Goal: Task Accomplishment & Management: Manage account settings

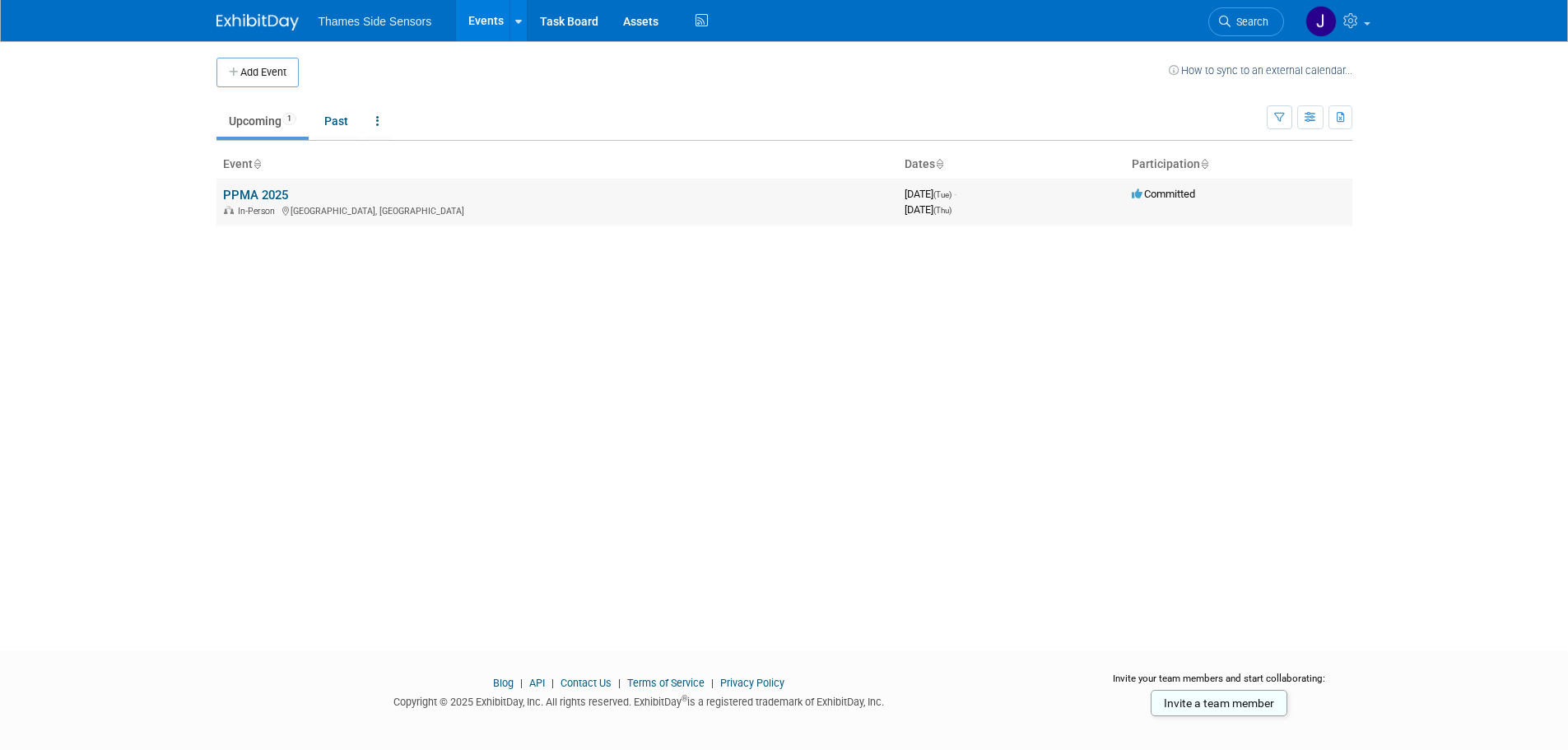
click at [272, 192] on link "PPMA 2025" at bounding box center [255, 195] width 65 height 15
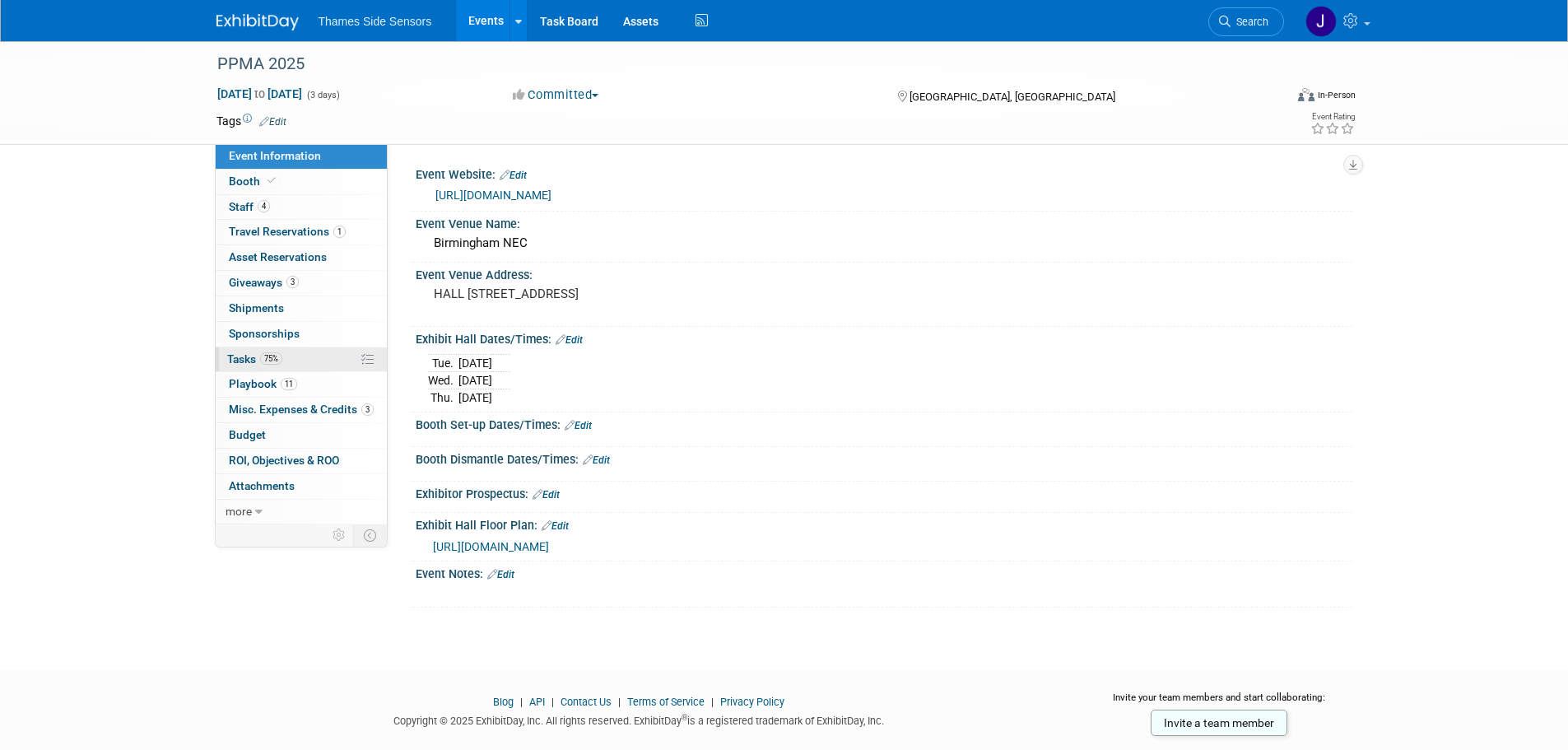
click at [322, 356] on link "75% Tasks 75%" at bounding box center [301, 359] width 172 height 25
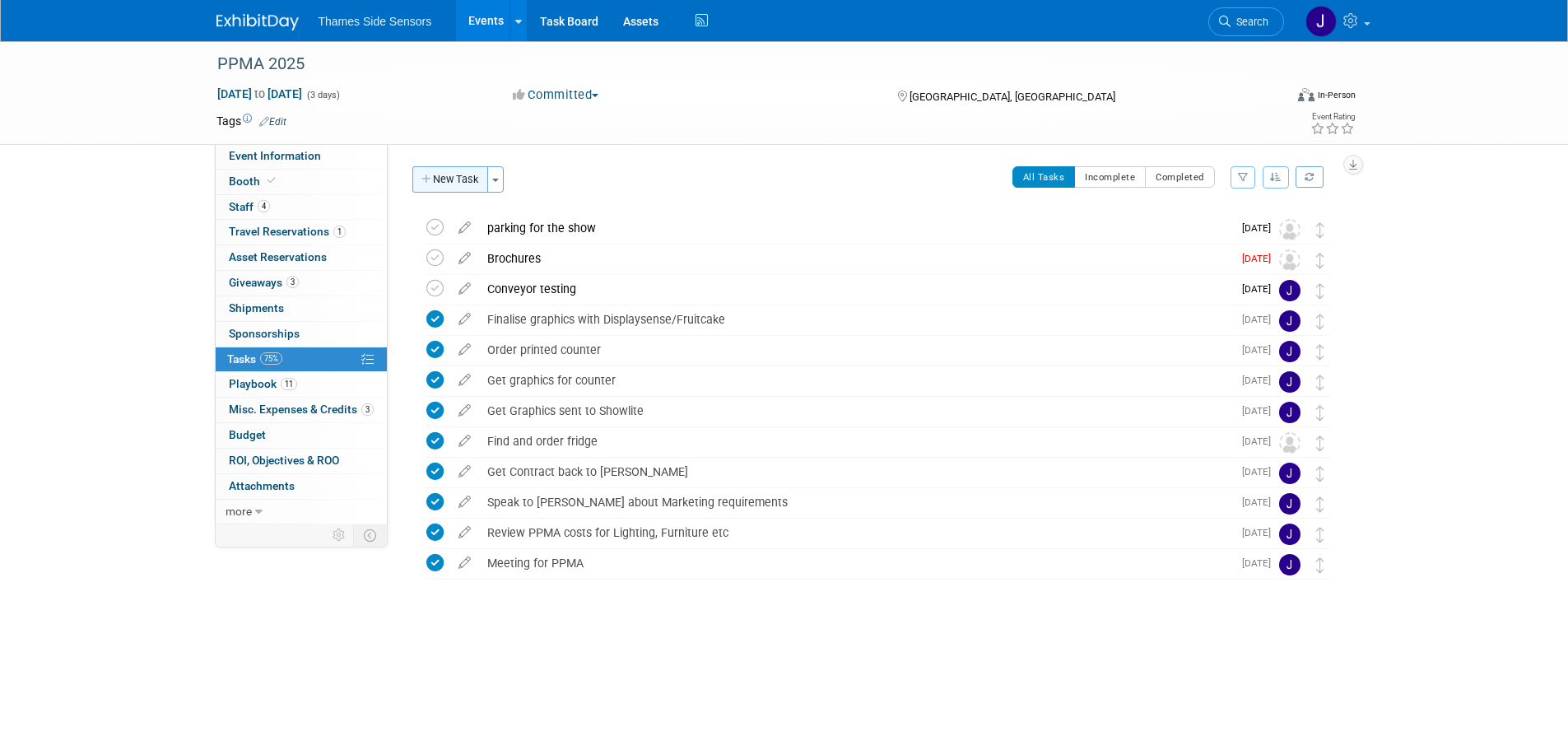
click at [462, 179] on button "New Task" at bounding box center [450, 179] width 76 height 26
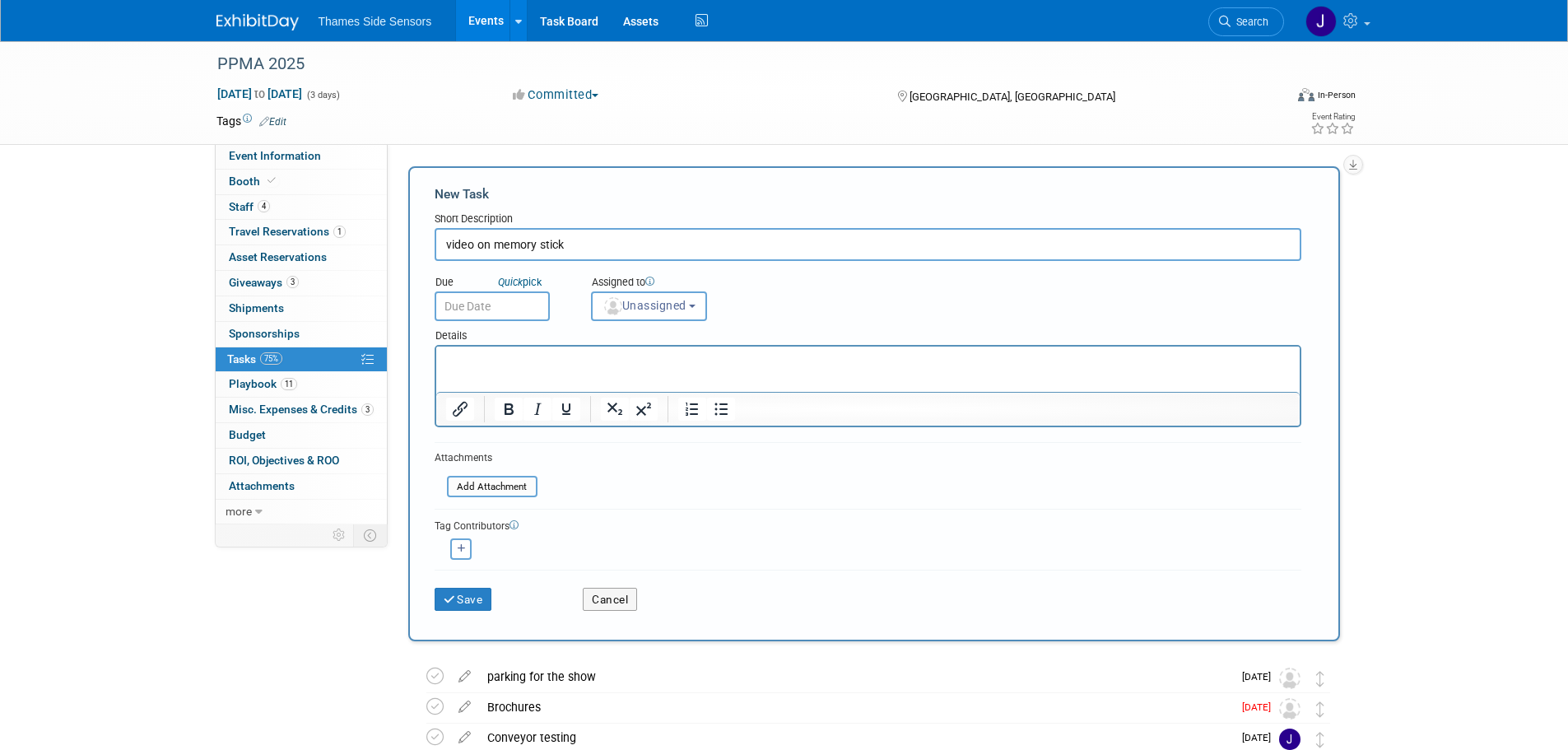
type input "video on memory stick"
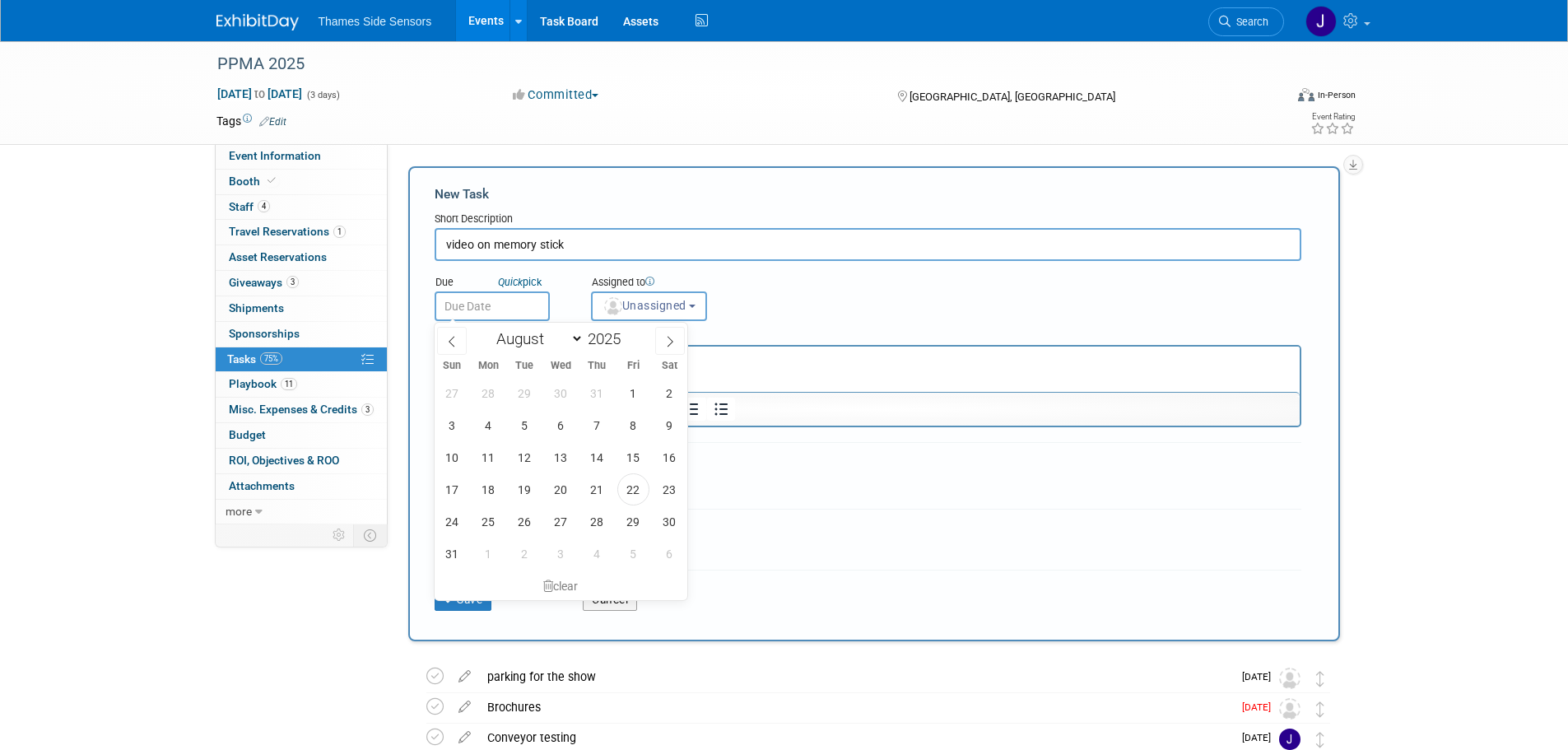
click at [526, 296] on input "text" at bounding box center [492, 306] width 115 height 29
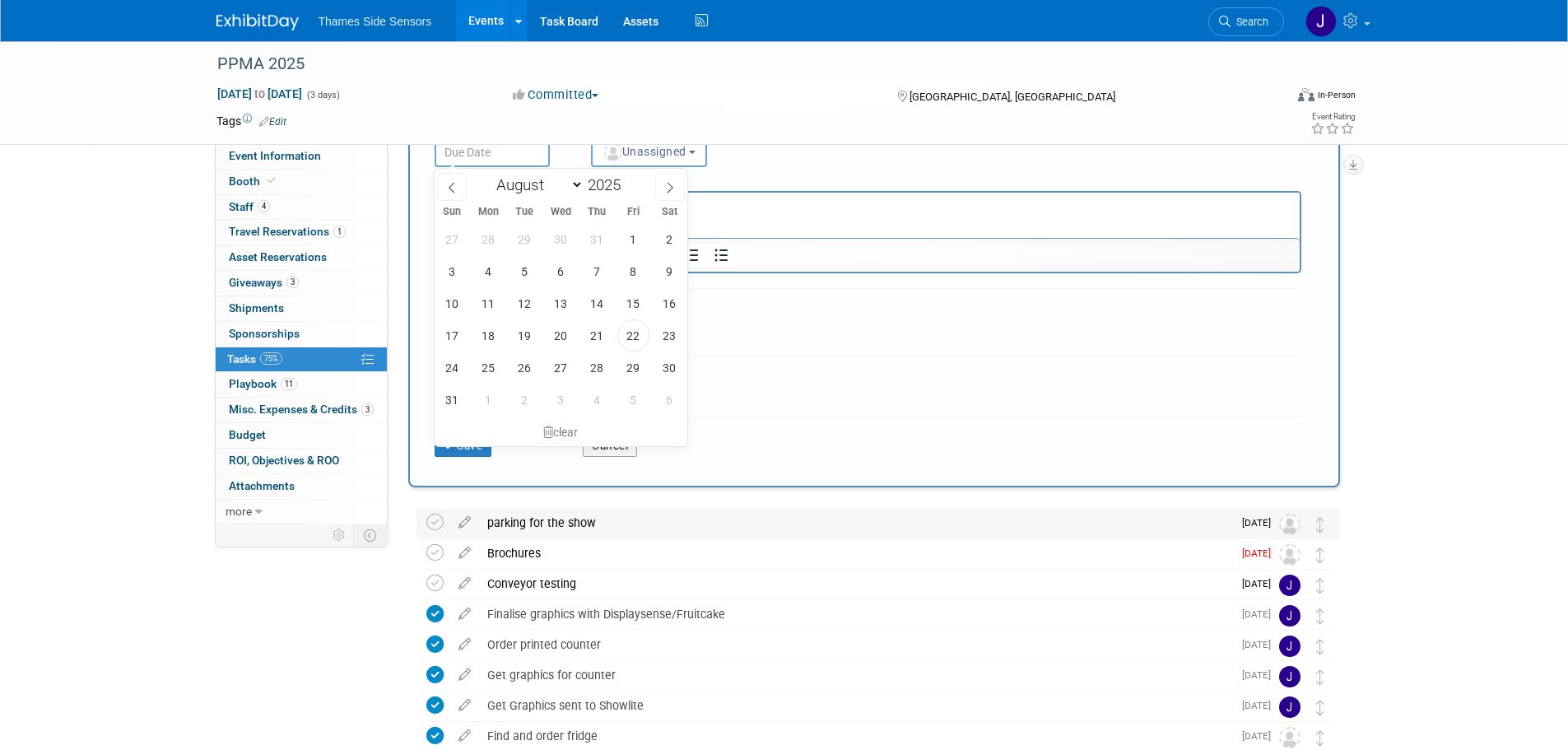
scroll to position [164, 0]
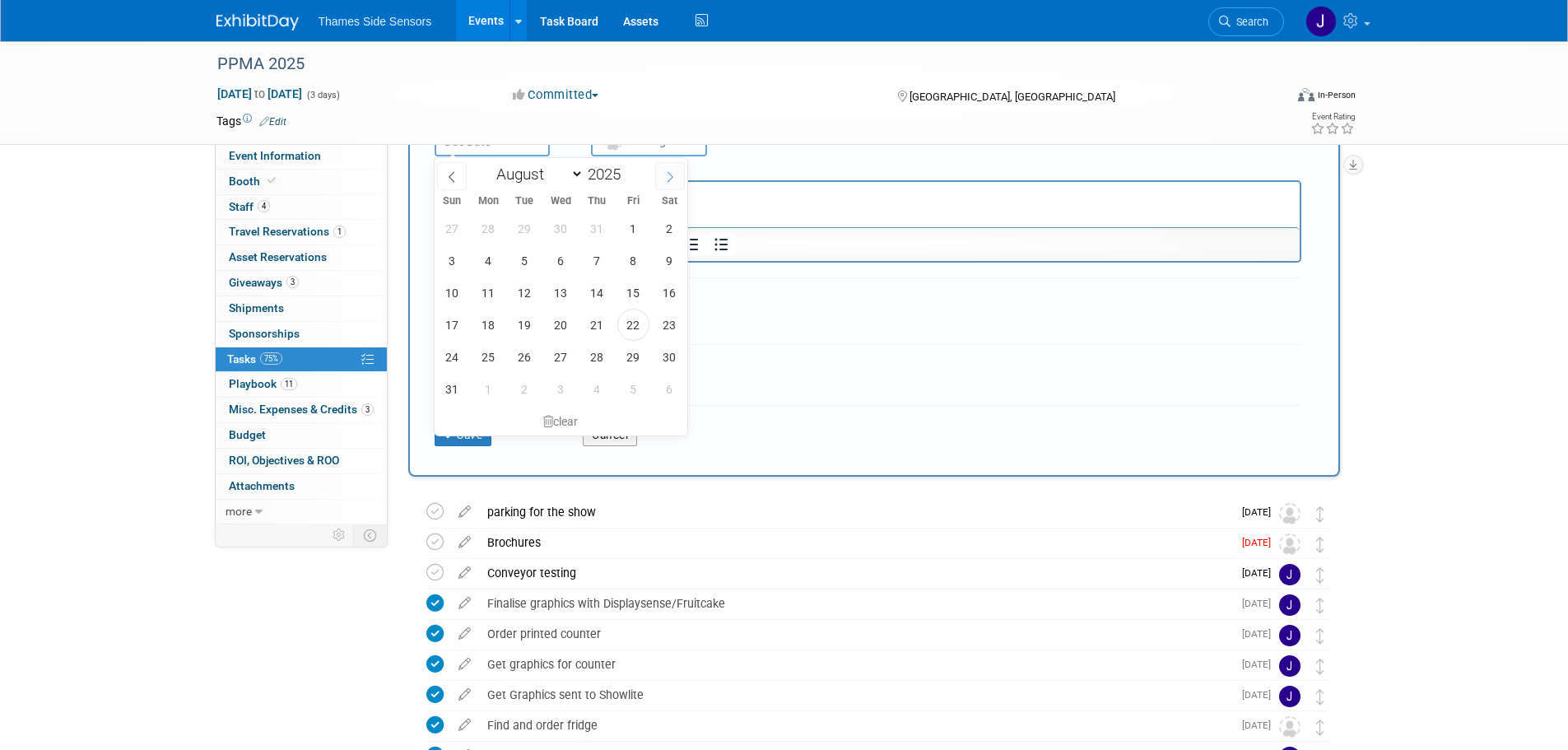
click at [672, 178] on icon at bounding box center [670, 177] width 5 height 11
select select "8"
click at [637, 289] on span "19" at bounding box center [633, 292] width 32 height 32
type input "Sep 19, 2025"
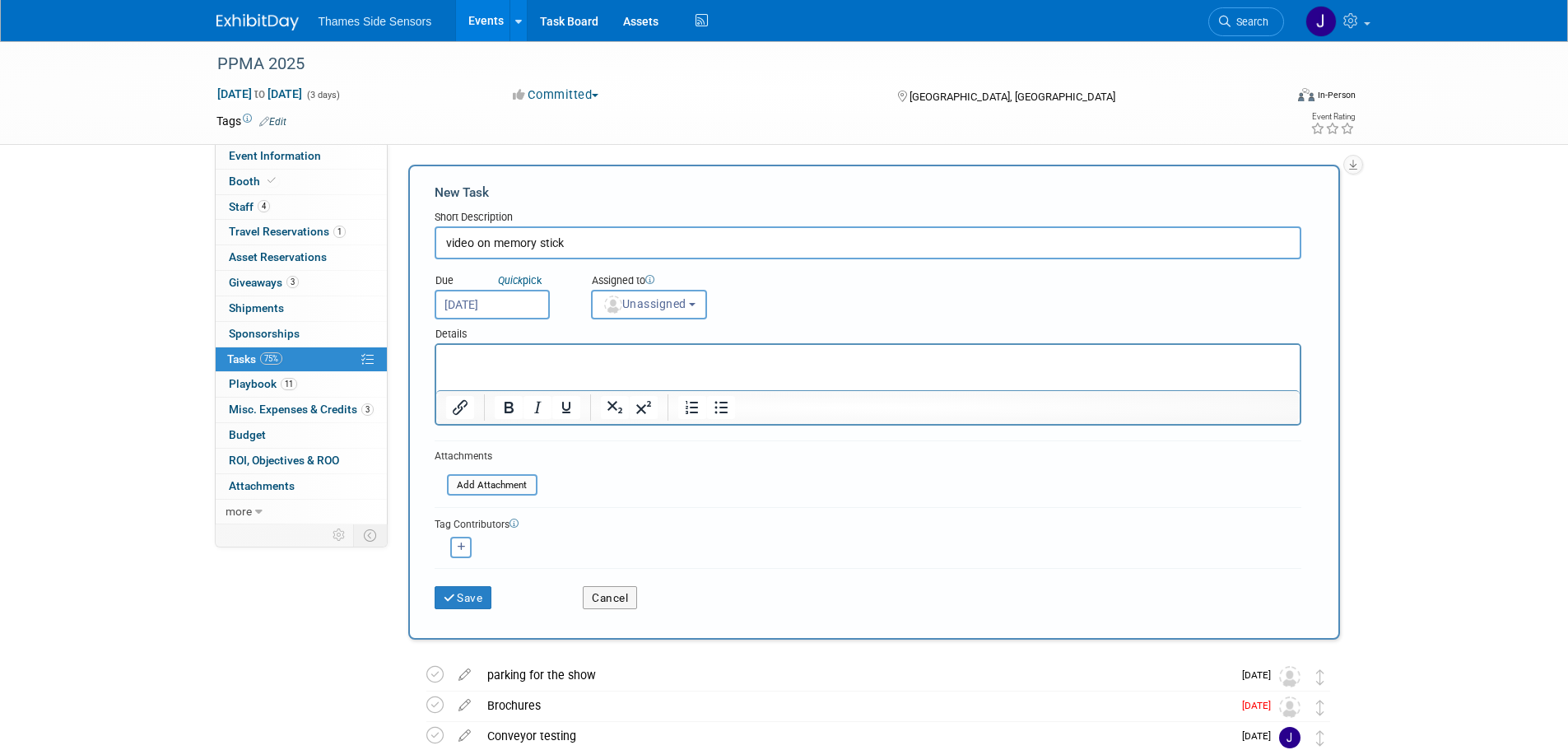
scroll to position [0, 0]
click at [463, 550] on icon "button" at bounding box center [461, 549] width 8 height 9
select select
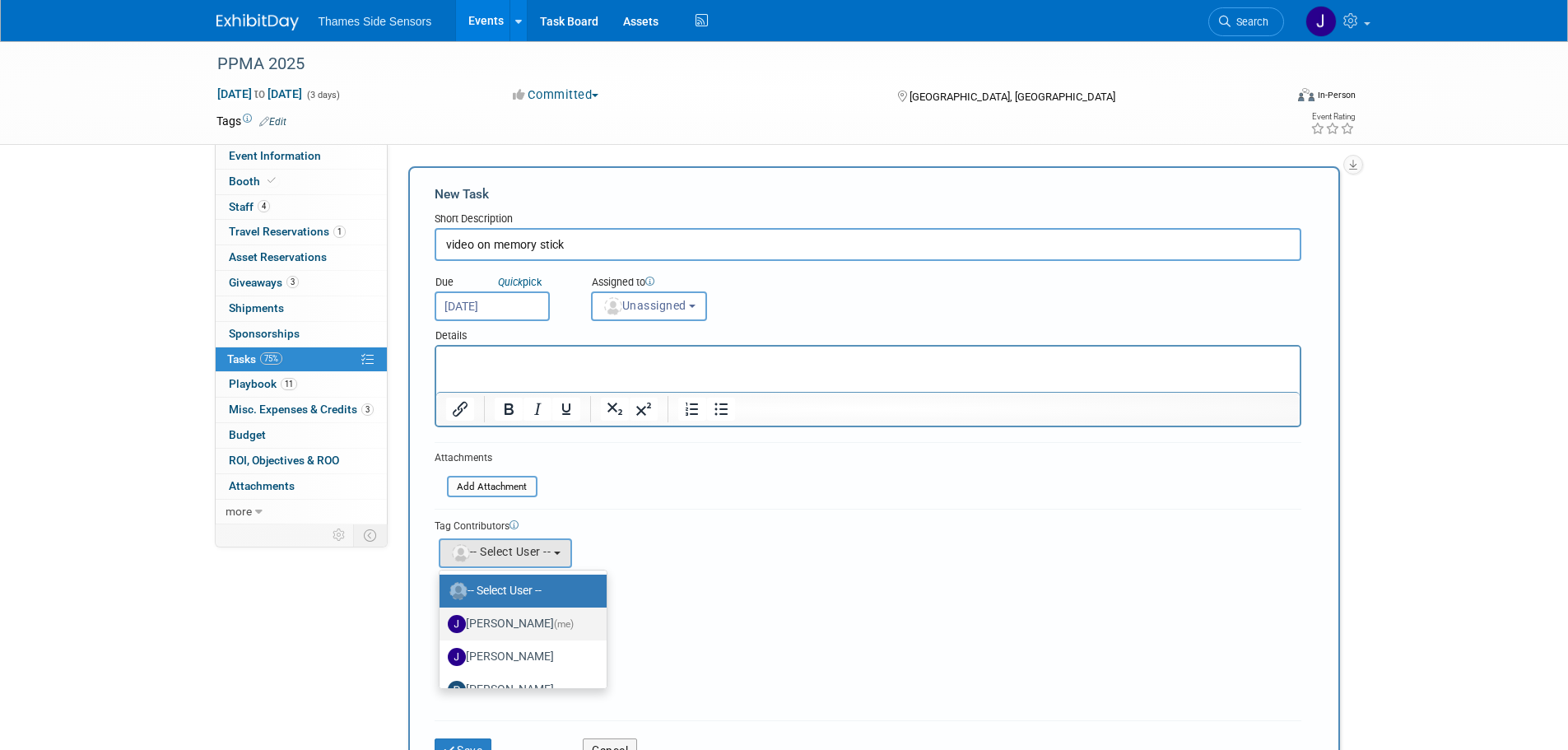
scroll to position [55, 0]
click at [499, 605] on label "Jean-Pierre Gale" at bounding box center [519, 602] width 142 height 26
click at [442, 605] on input "Jean-Pierre Gale" at bounding box center [437, 600] width 11 height 11
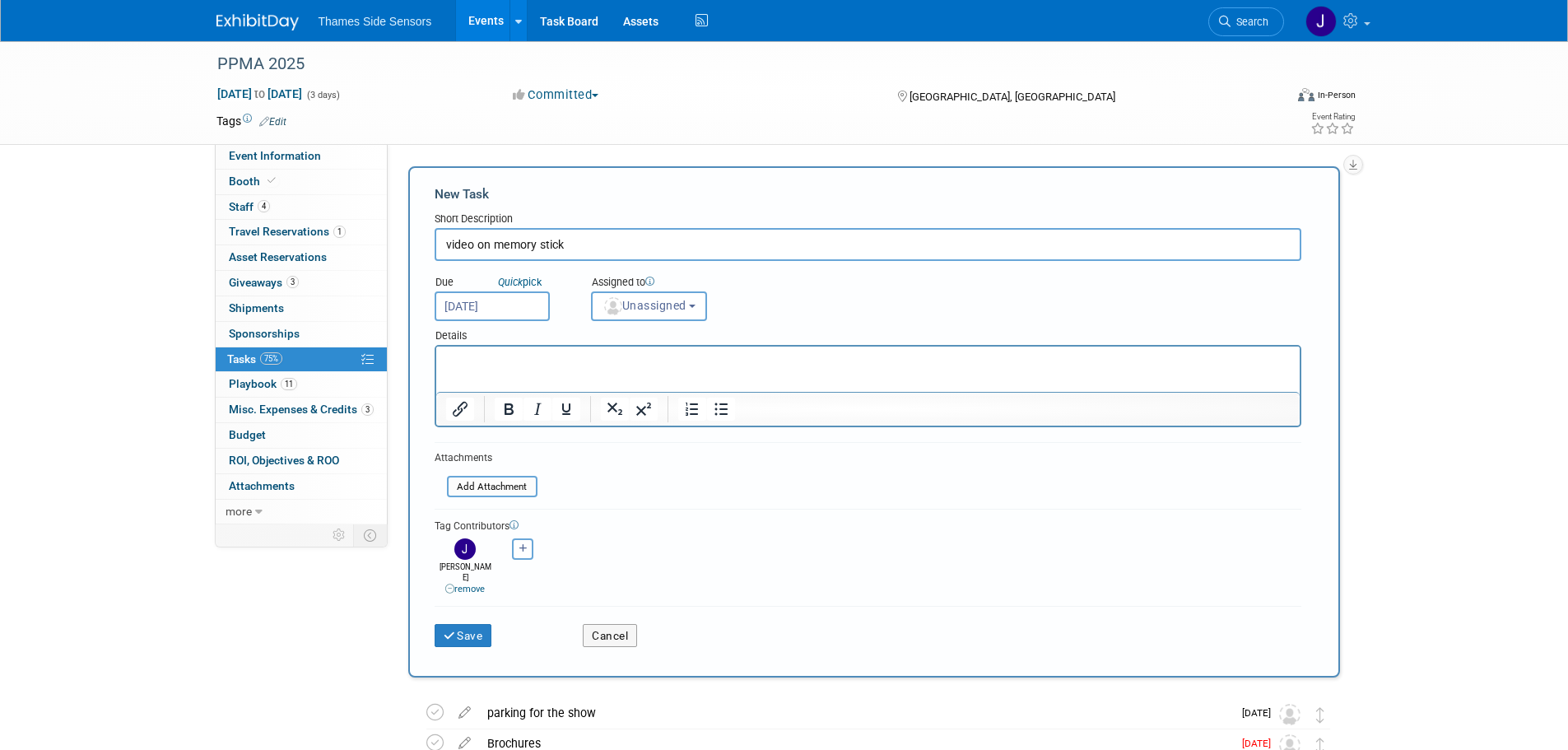
click at [447, 244] on input "video on memory stick" at bounding box center [868, 245] width 867 height 33
type input "company video on memory stick"
click at [469, 354] on p "Rich Text Area. Press ALT-0 for help." at bounding box center [868, 362] width 845 height 16
click at [523, 555] on button "button" at bounding box center [522, 549] width 21 height 21
select select
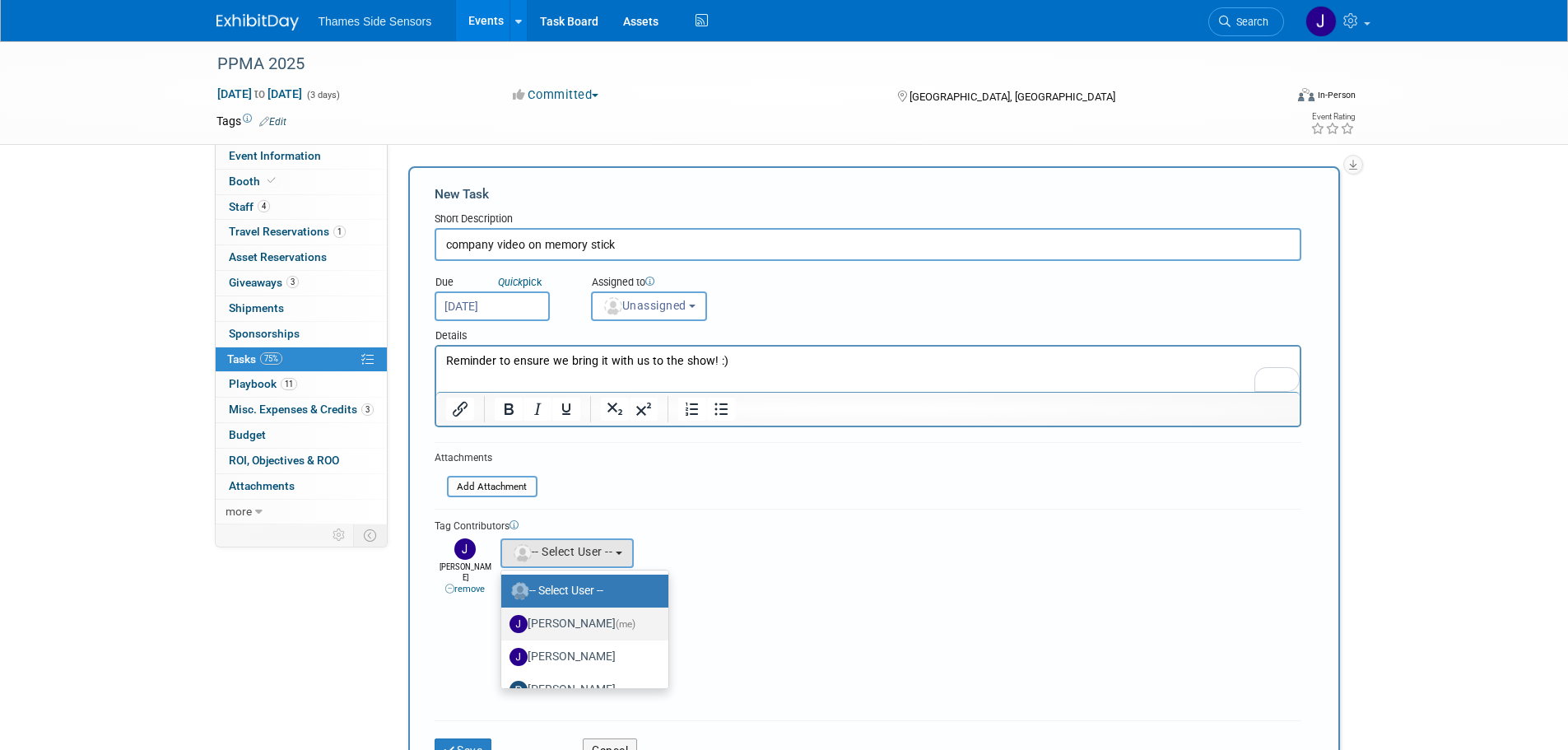
click at [563, 623] on label "James Netherway (me)" at bounding box center [581, 624] width 142 height 26
click at [504, 623] on input "James Netherway (me)" at bounding box center [499, 622] width 11 height 11
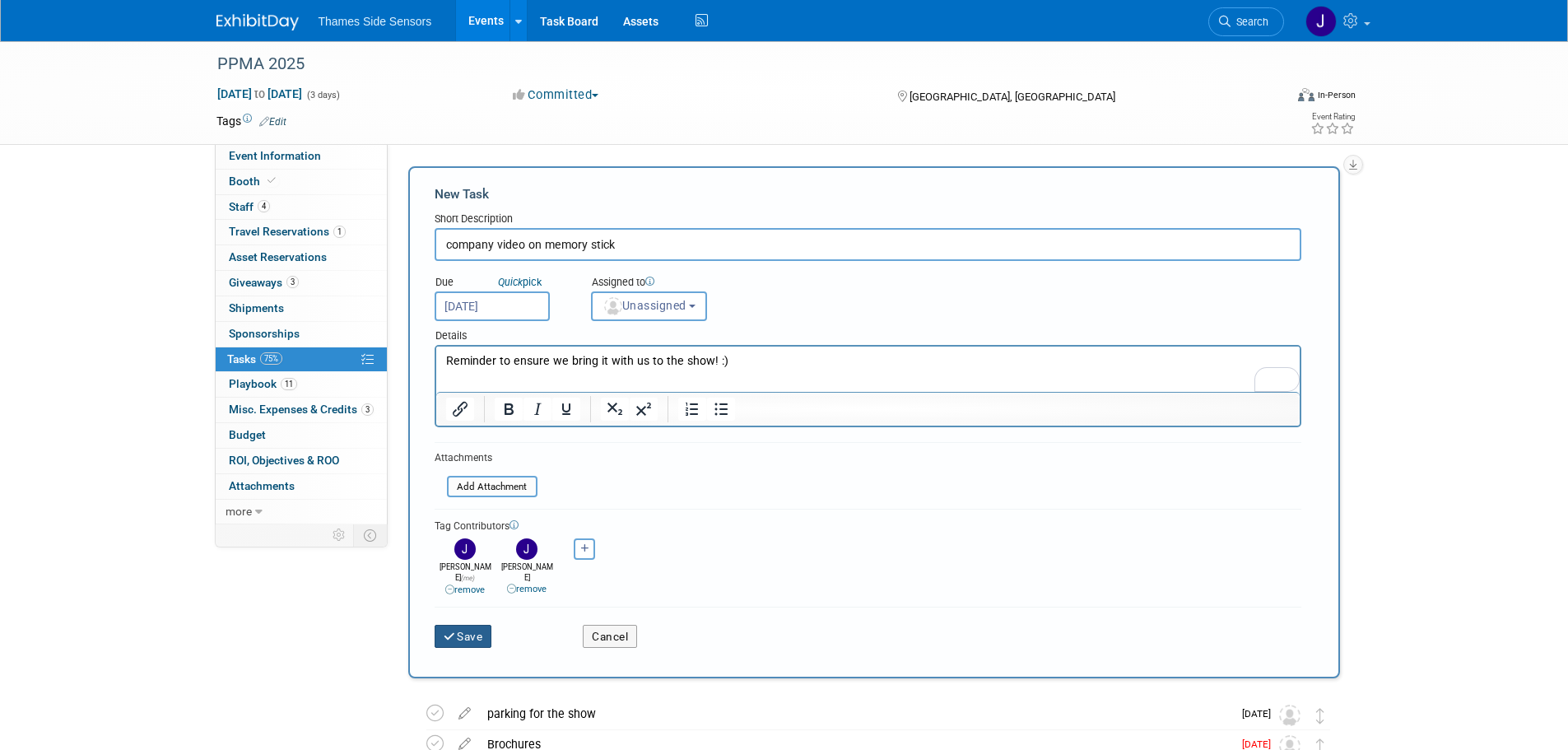
click at [467, 625] on button "Save" at bounding box center [463, 636] width 58 height 23
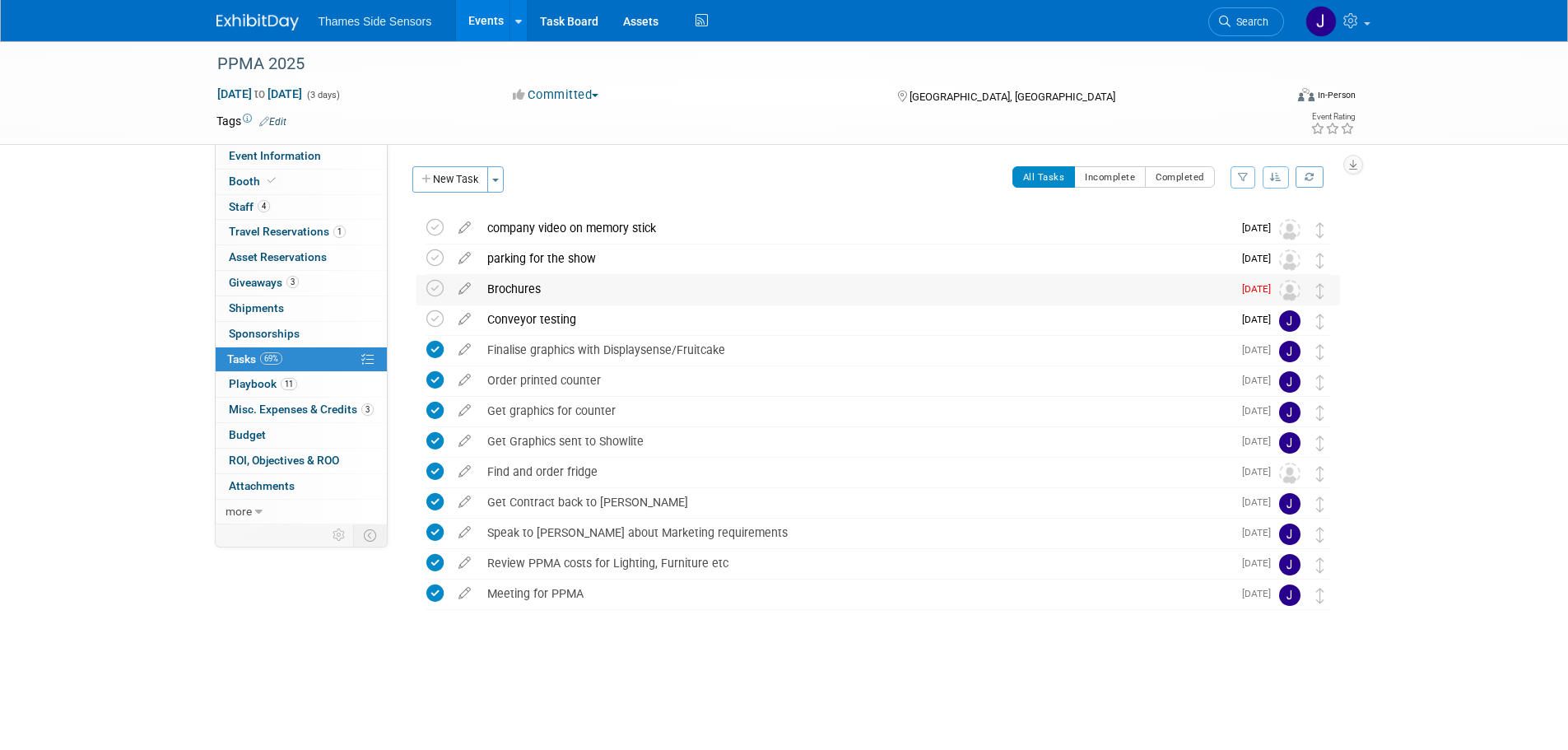
click at [585, 295] on div "Brochures" at bounding box center [856, 289] width 753 height 28
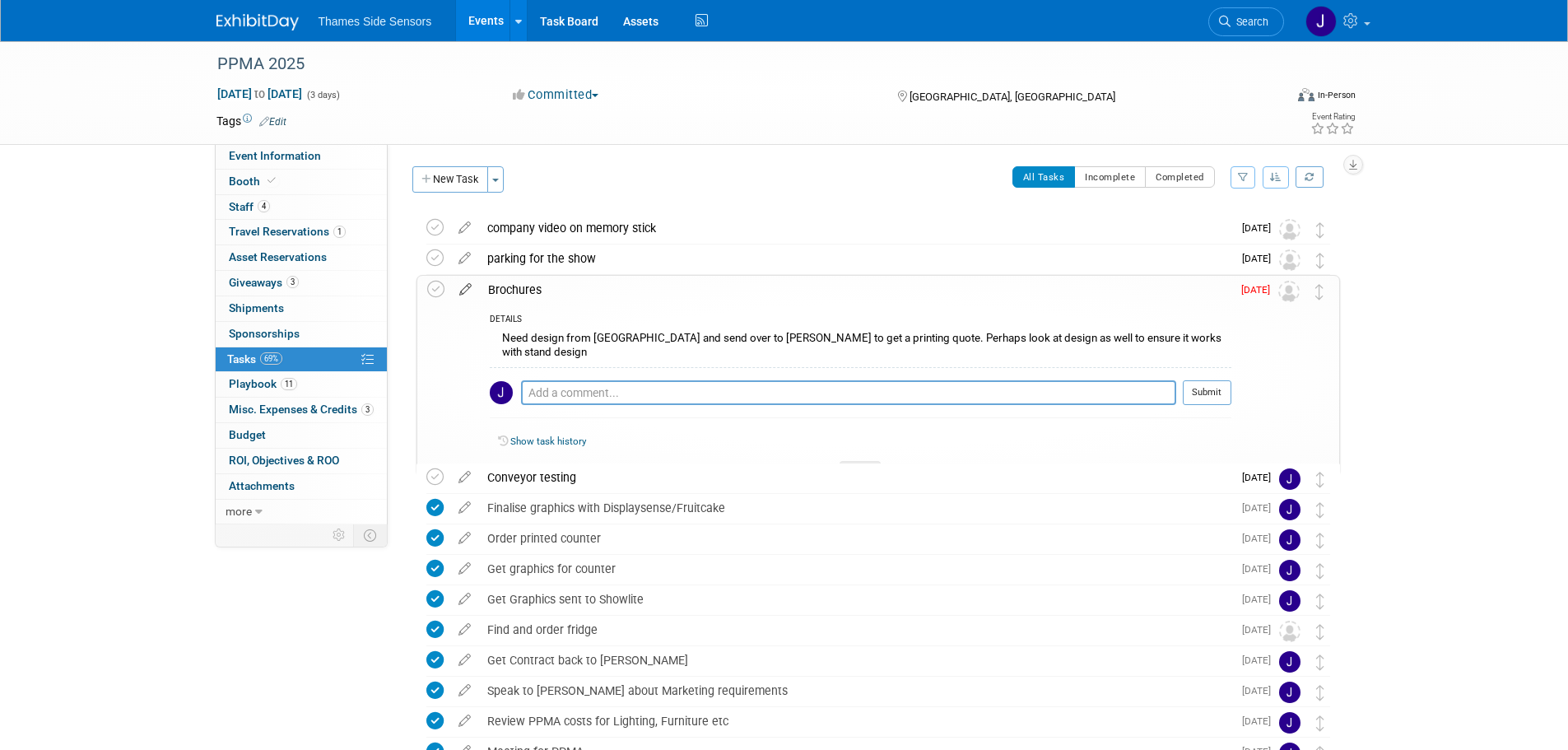
click at [465, 292] on icon at bounding box center [466, 286] width 29 height 21
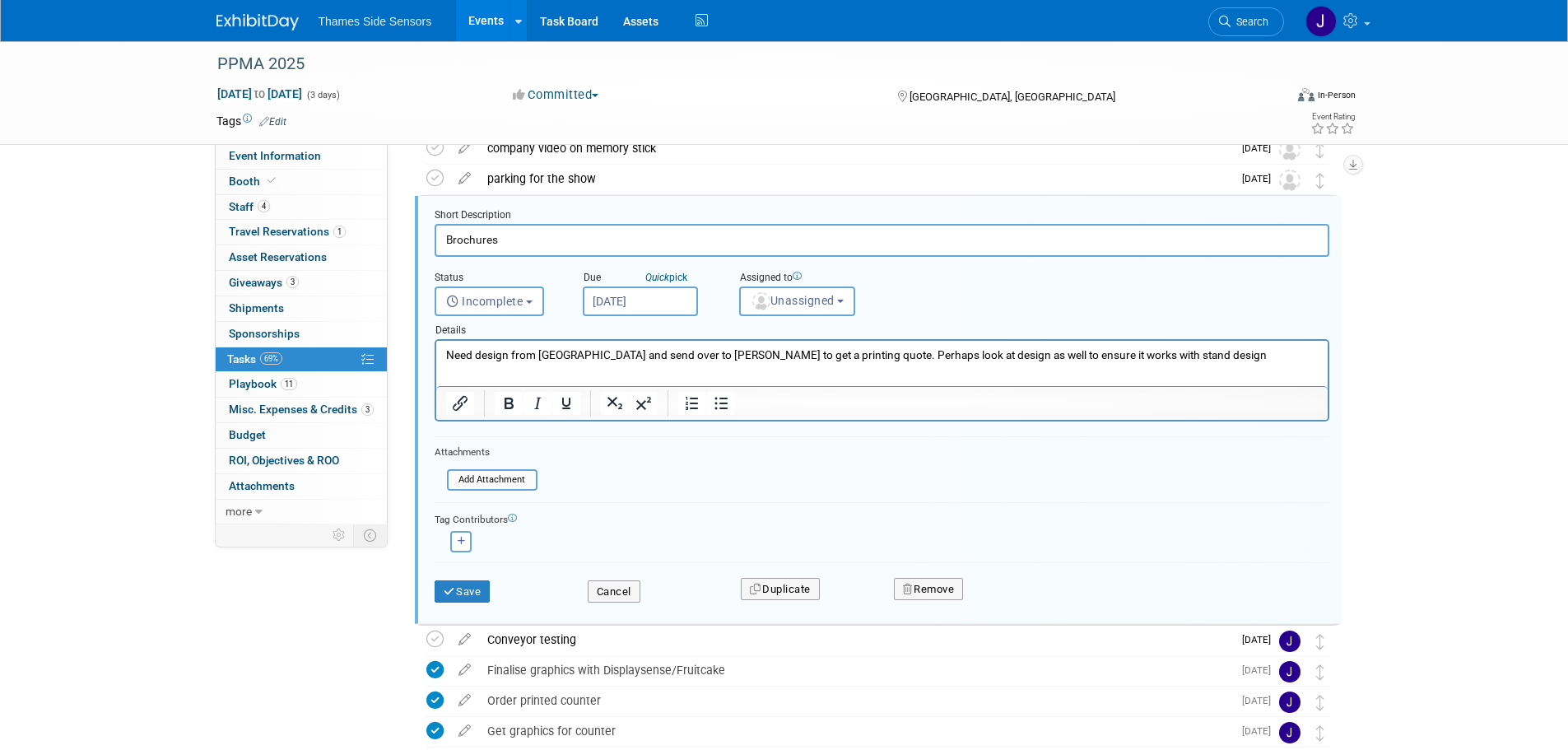
scroll to position [199, 0]
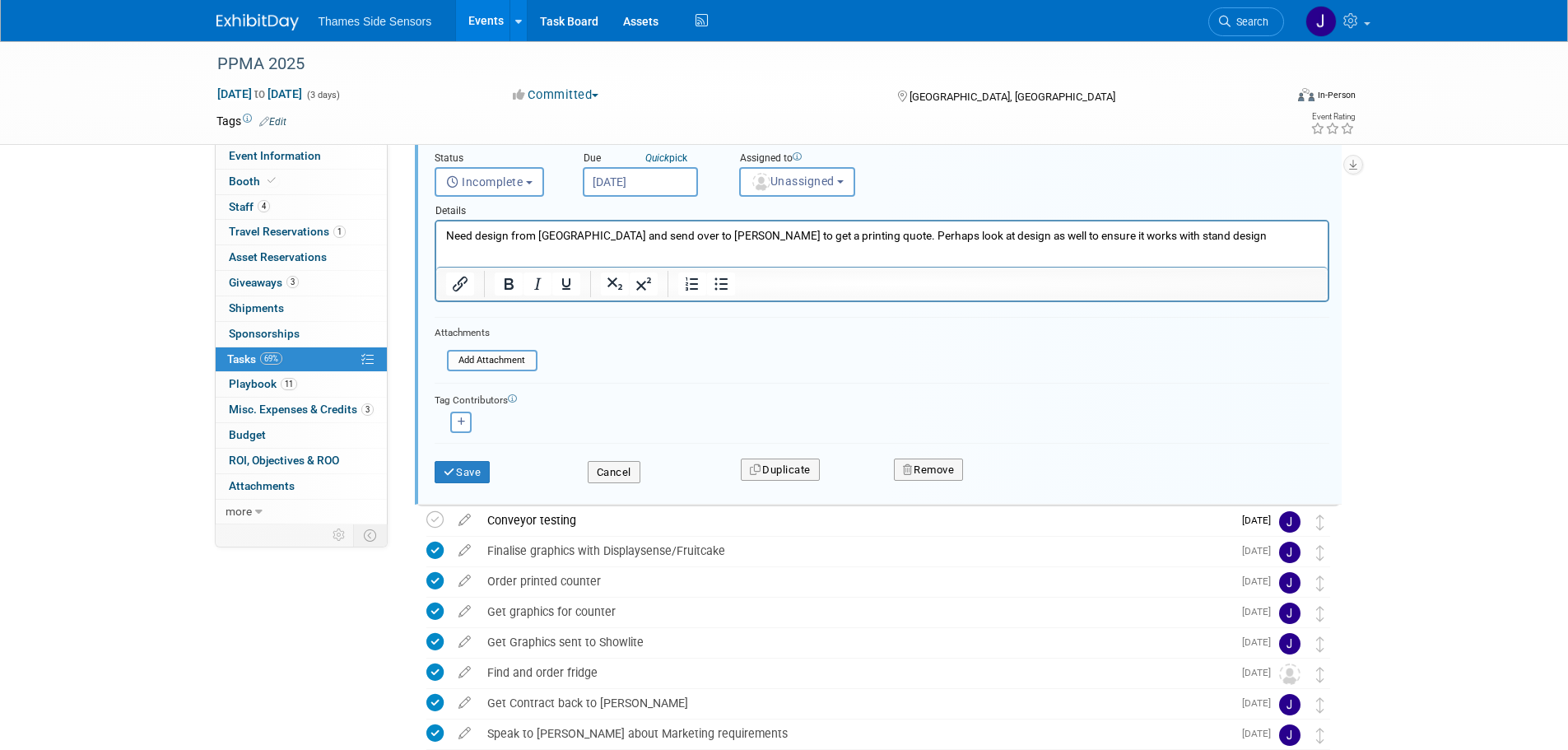
click at [624, 186] on input "Aug 22, 2025" at bounding box center [640, 182] width 115 height 29
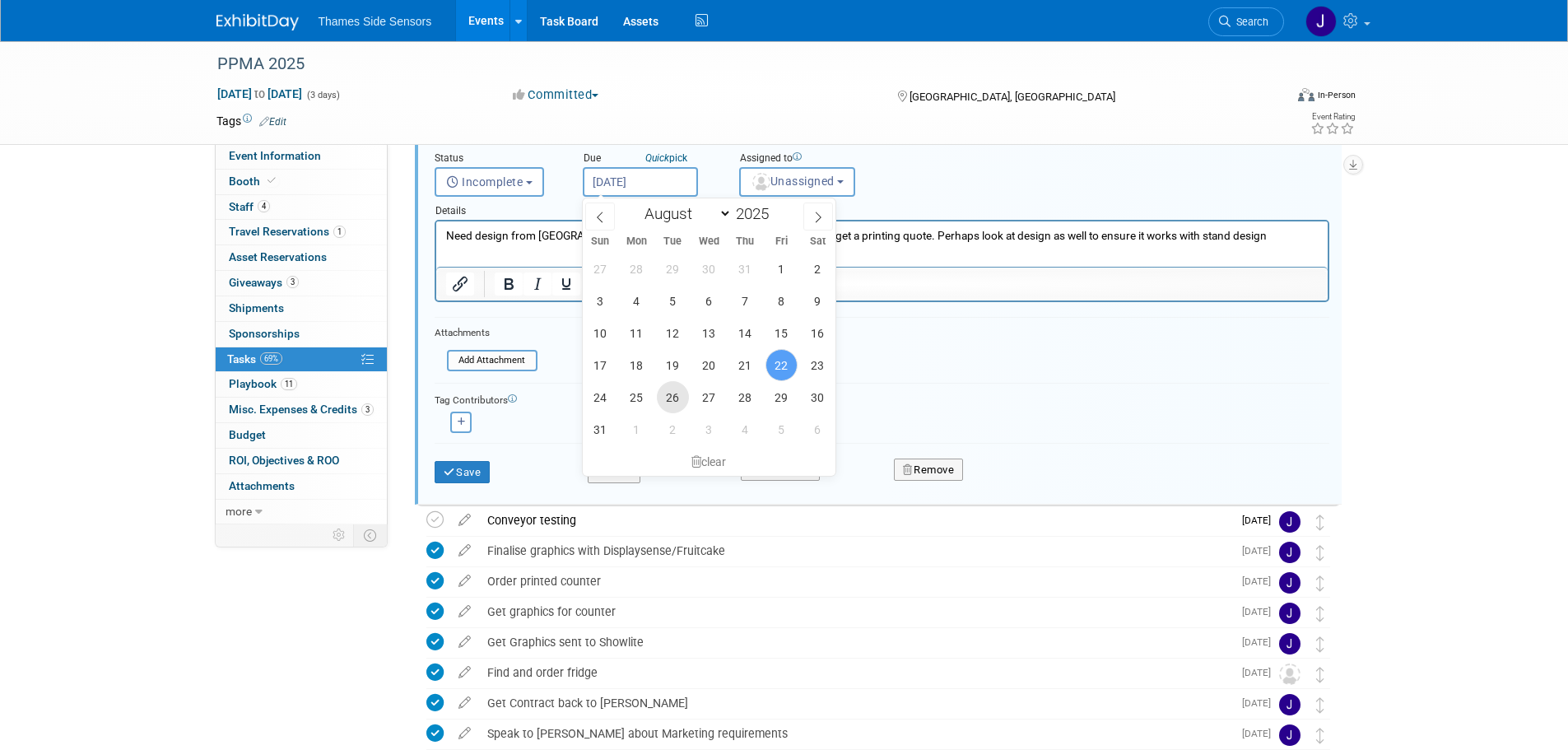
click at [667, 397] on span "26" at bounding box center [672, 396] width 32 height 32
type input "Aug 26, 2025"
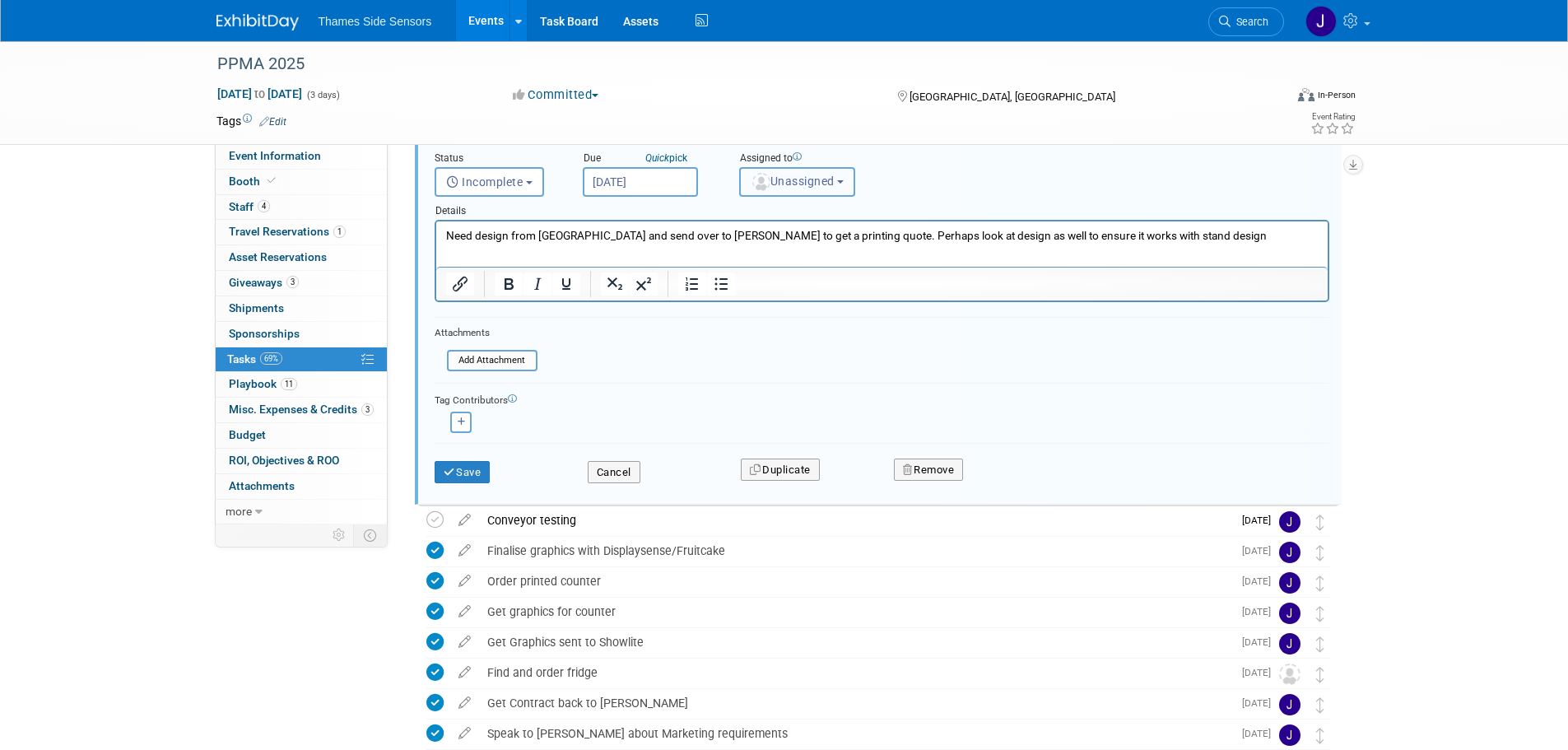
click at [821, 190] on button "Unassigned" at bounding box center [798, 182] width 117 height 29
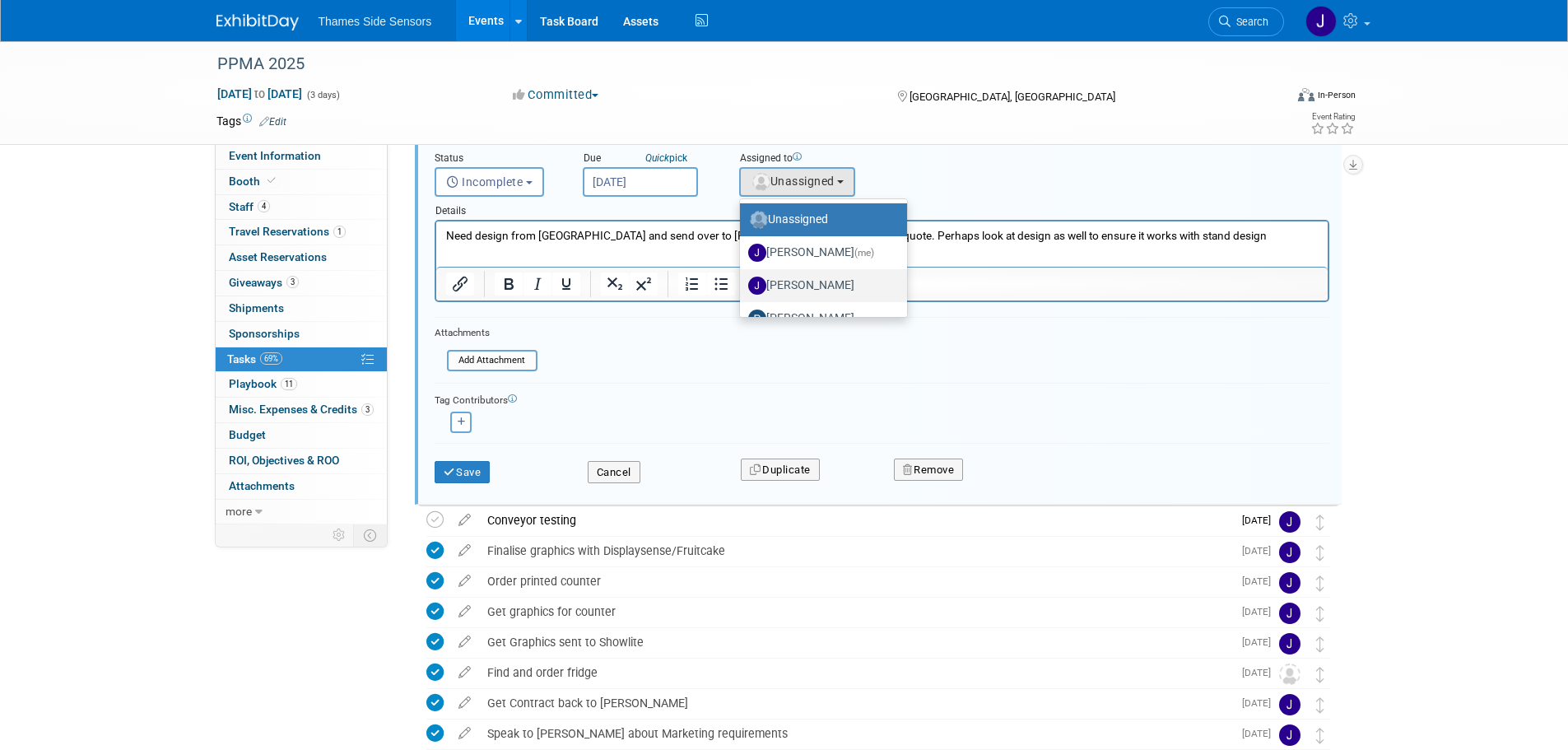
click at [790, 285] on label "Jean-Pierre Gale" at bounding box center [820, 285] width 142 height 26
click at [742, 285] on input "Jean-Pierre Gale" at bounding box center [737, 284] width 11 height 11
select select "c1b66bb0-c014-4270-979d-78e9f3f82498"
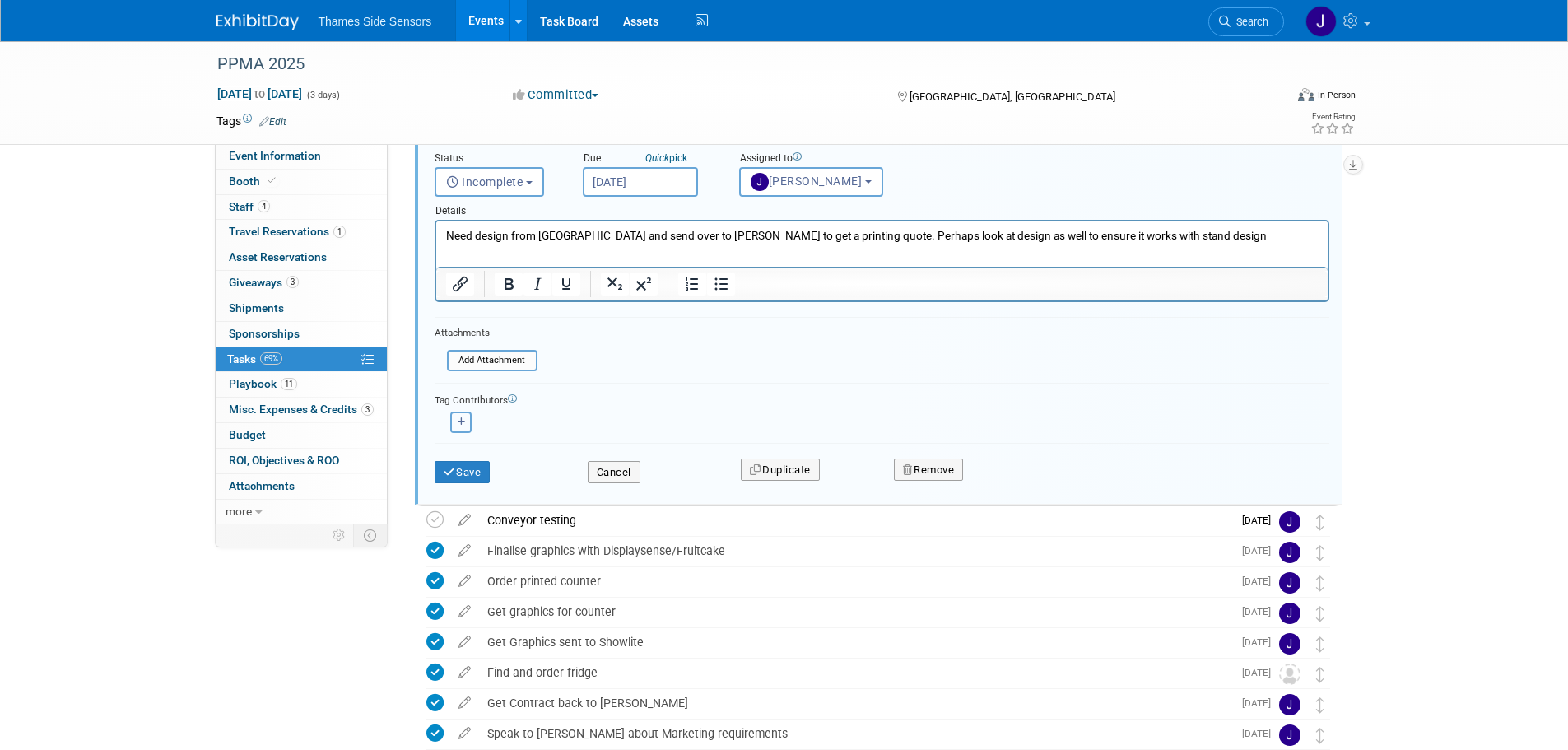
click at [462, 423] on icon "button" at bounding box center [461, 422] width 8 height 9
select select
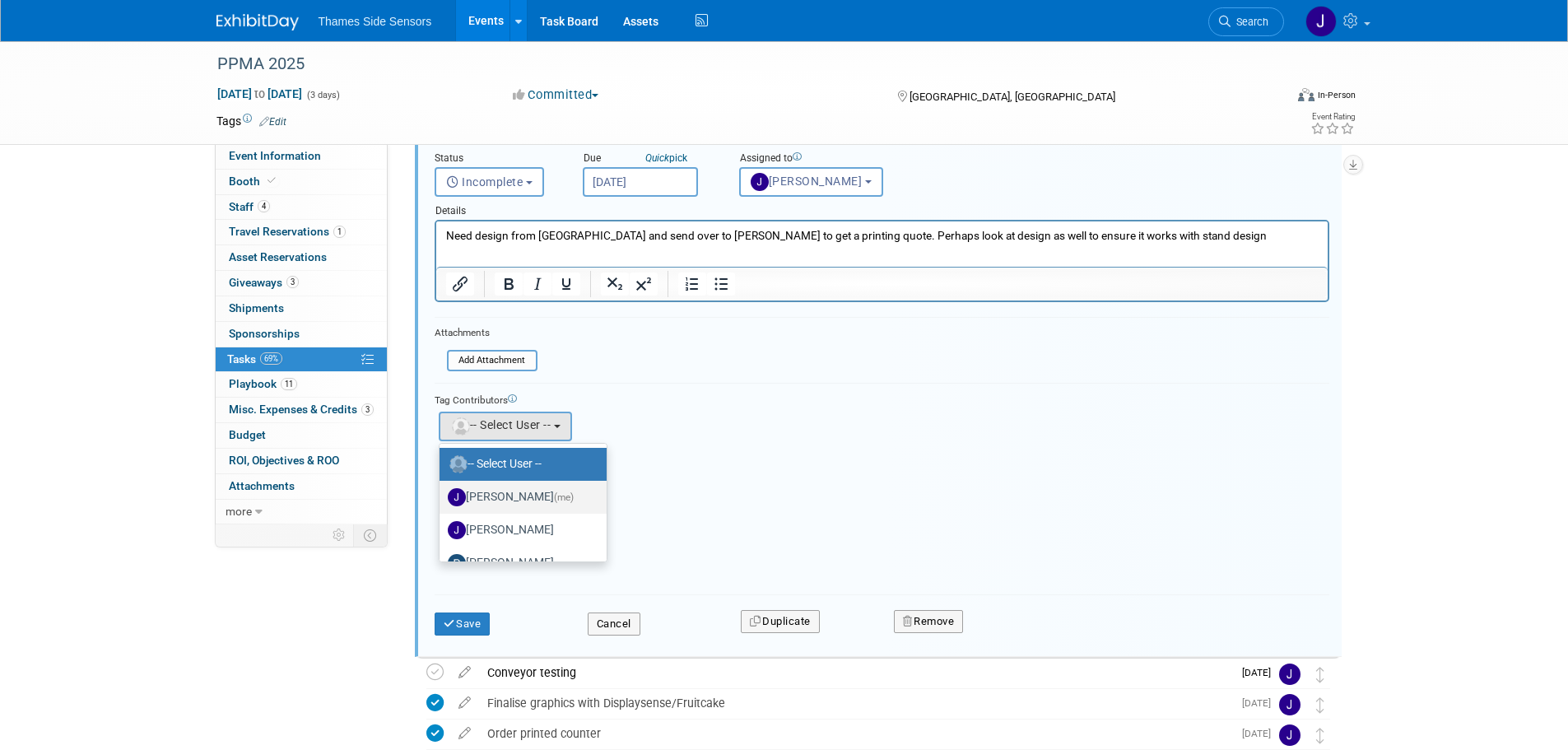
click at [515, 493] on label "James Netherway (me)" at bounding box center [519, 497] width 142 height 26
click at [442, 493] on input "James Netherway (me)" at bounding box center [437, 495] width 11 height 11
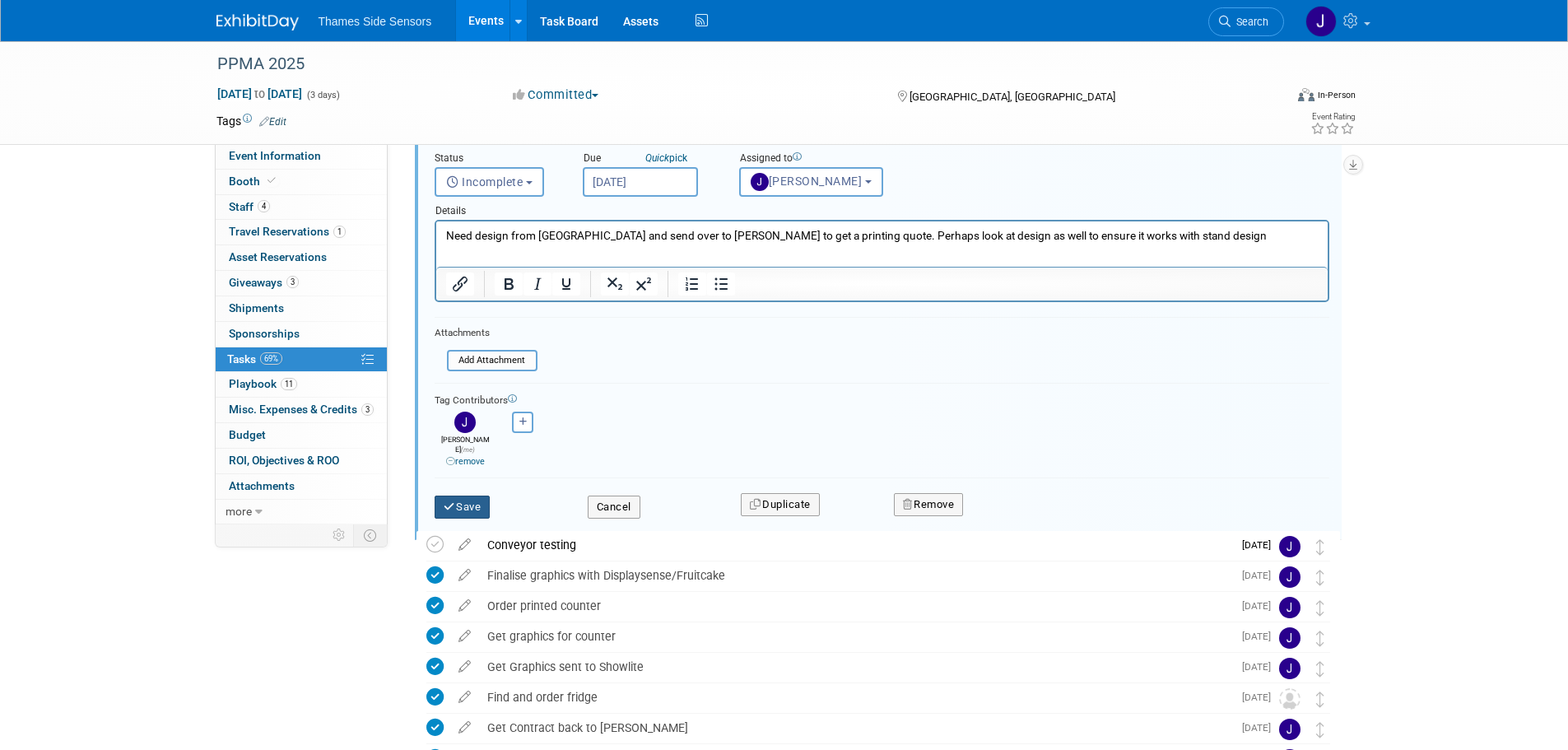
click at [486, 501] on button "Save" at bounding box center [462, 507] width 56 height 23
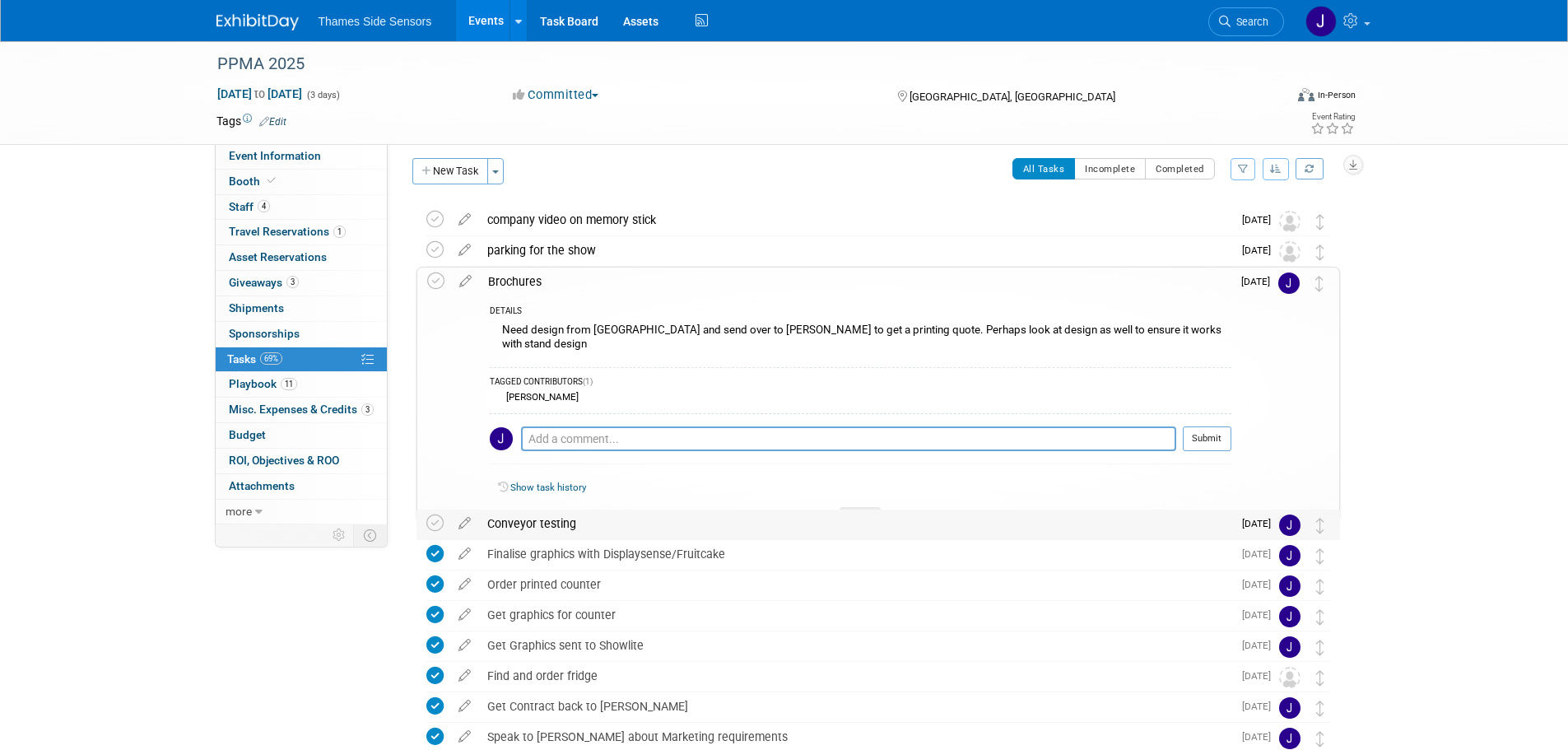
scroll to position [0, 0]
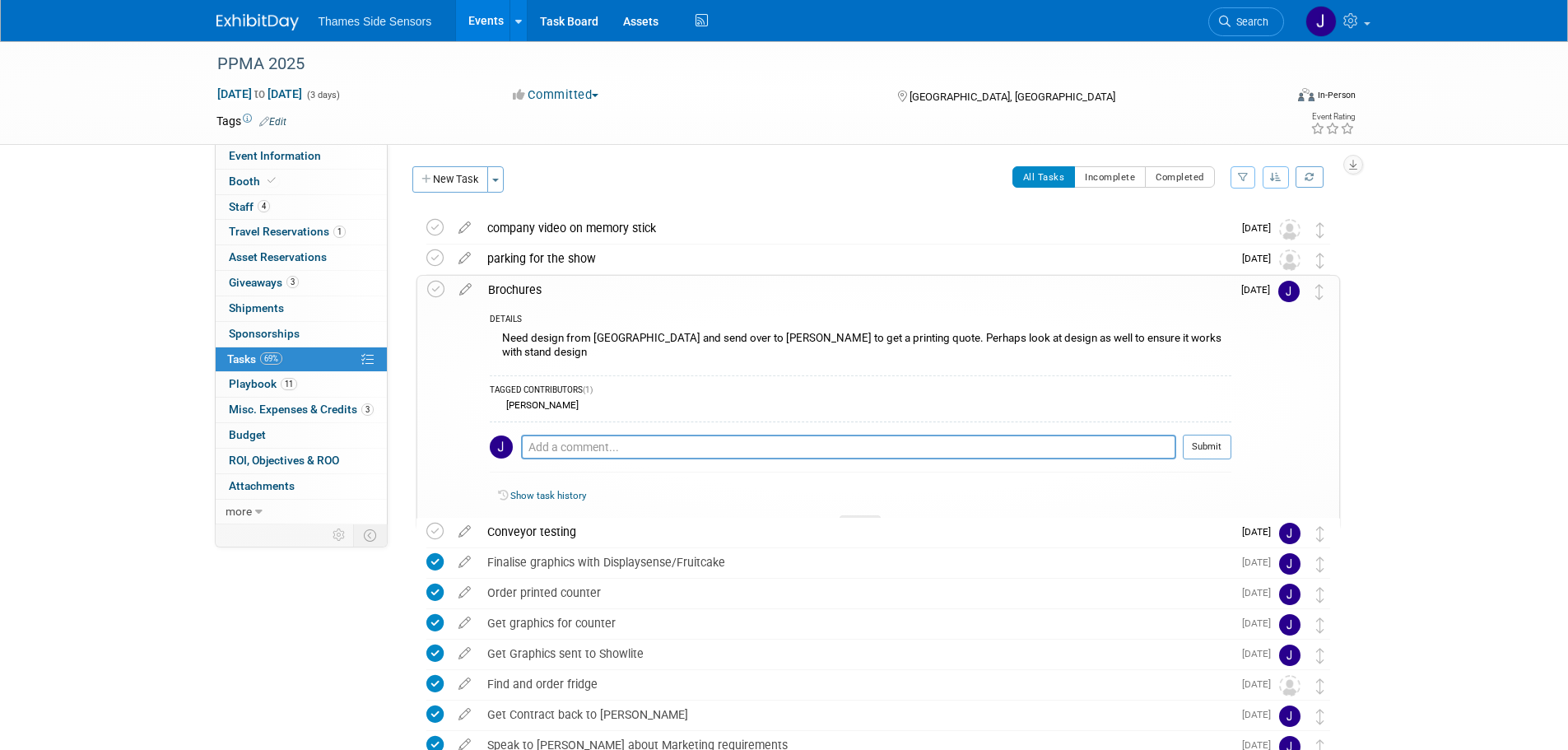
click at [564, 182] on div "All Tasks Incomplete Completed Filter by Assignee -- Select Assignee -- All una…" at bounding box center [927, 184] width 827 height 35
click at [647, 158] on div "Event Website: Edit https://www.ppmashow.co.uk/ Event Venue Name: Birmingham NE…" at bounding box center [870, 334] width 965 height 381
click at [428, 185] on icon "button" at bounding box center [427, 180] width 12 height 11
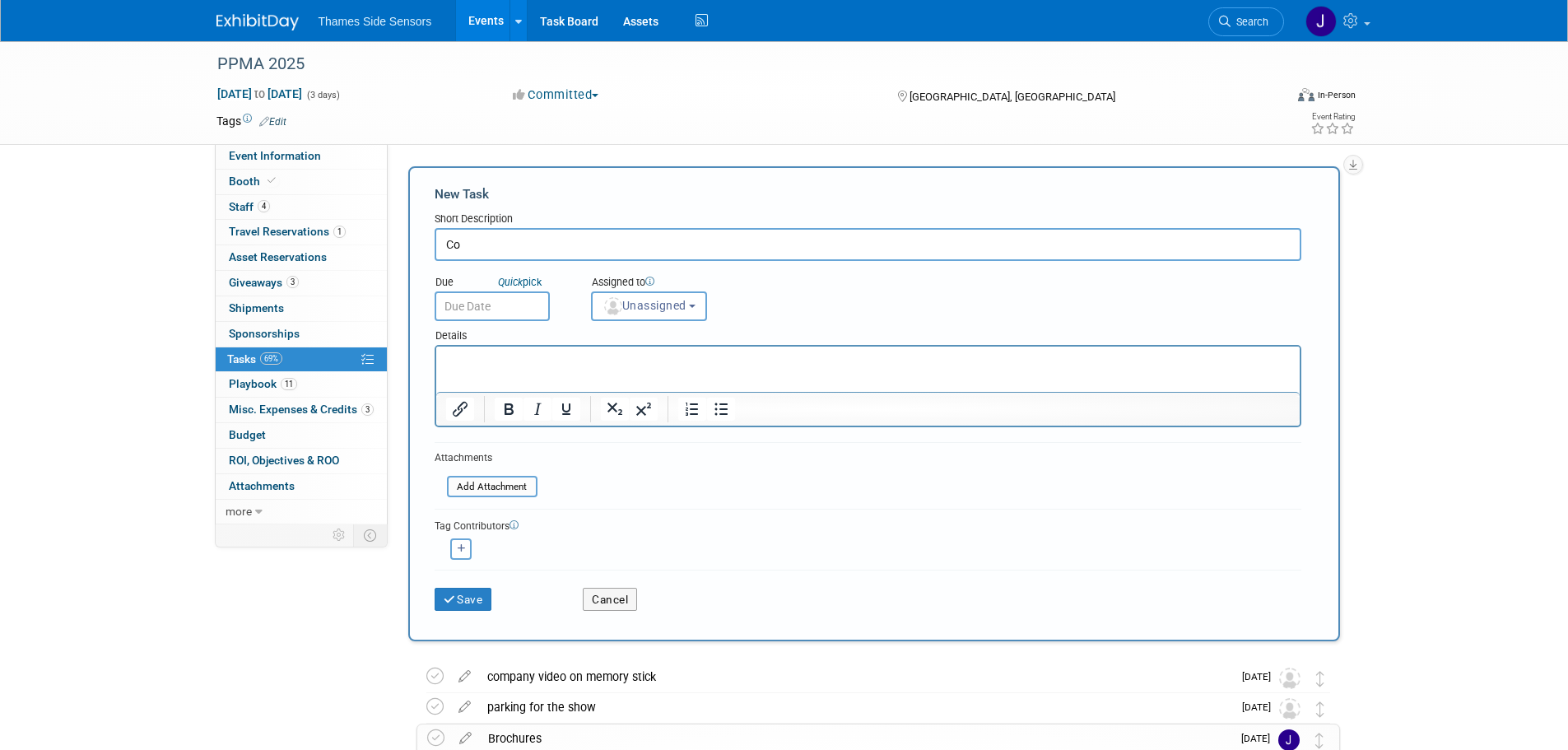
type input "C"
type input "Arrange selection of load cells to take to the show"
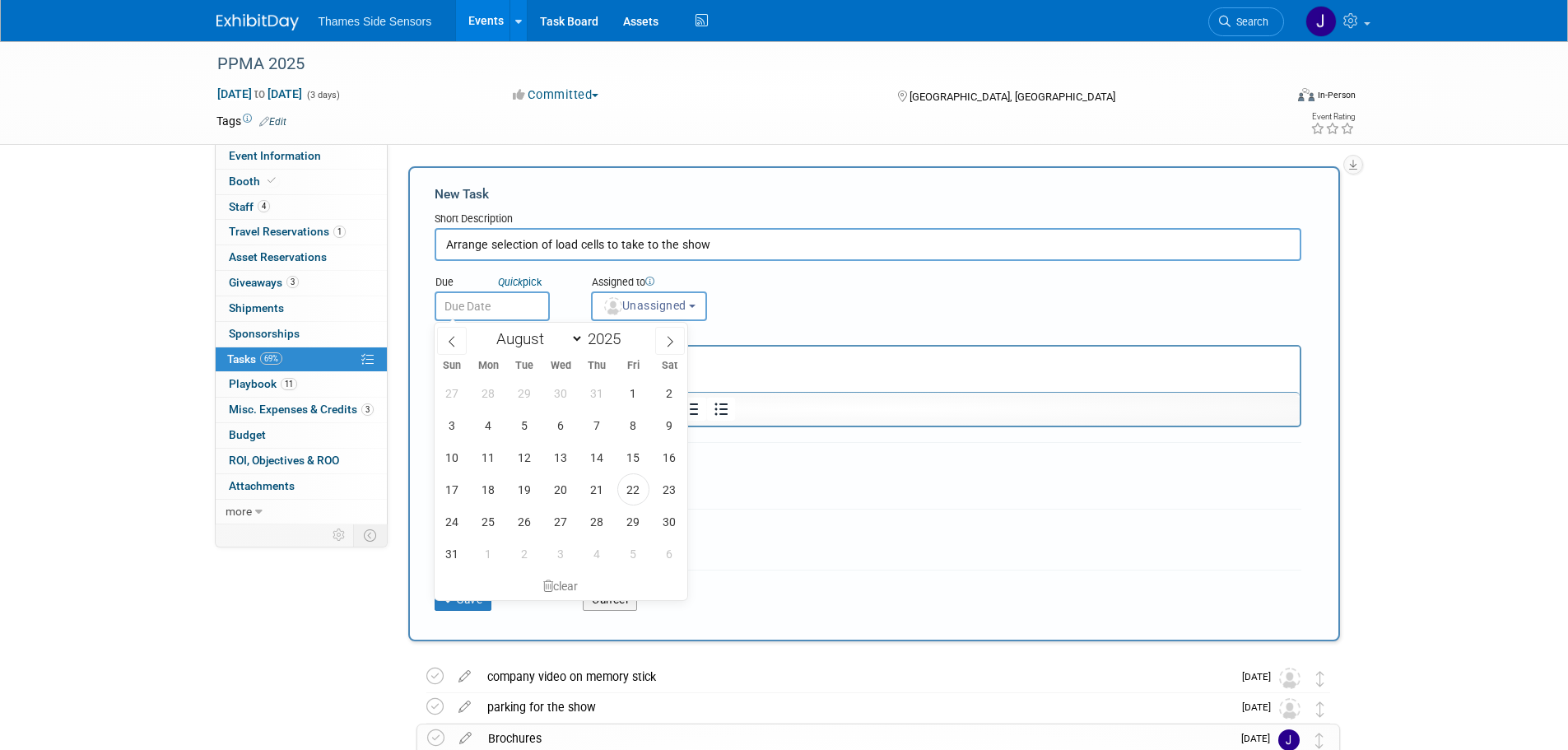
click at [746, 355] on p "Rich Text Area. Press ALT-0 for help." at bounding box center [868, 362] width 845 height 16
click at [665, 342] on icon at bounding box center [670, 342] width 12 height 12
select select "8"
click at [530, 461] on span "16" at bounding box center [524, 457] width 32 height 32
type input "Sep 16, 2025"
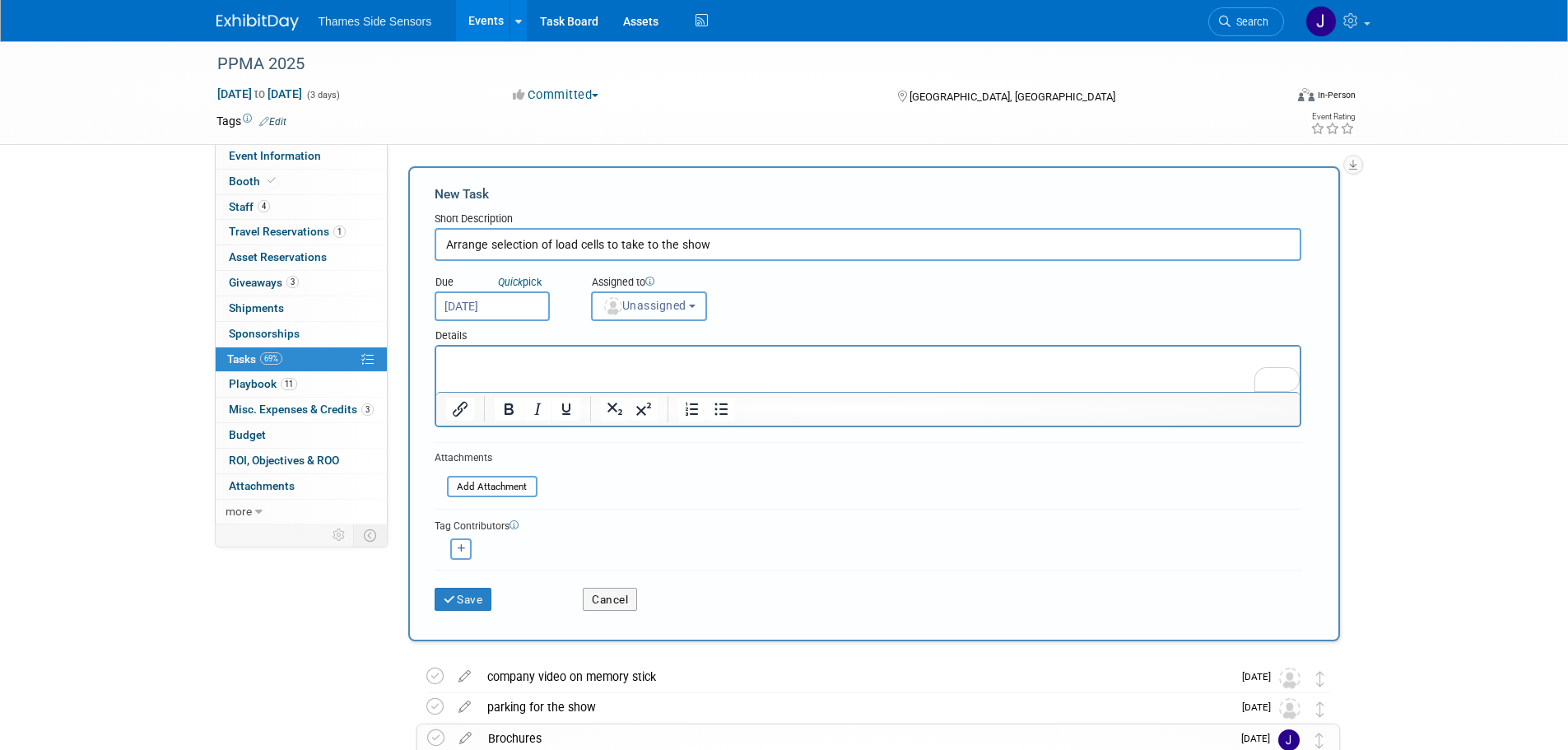
click at [628, 316] on button "Unassigned" at bounding box center [649, 306] width 117 height 29
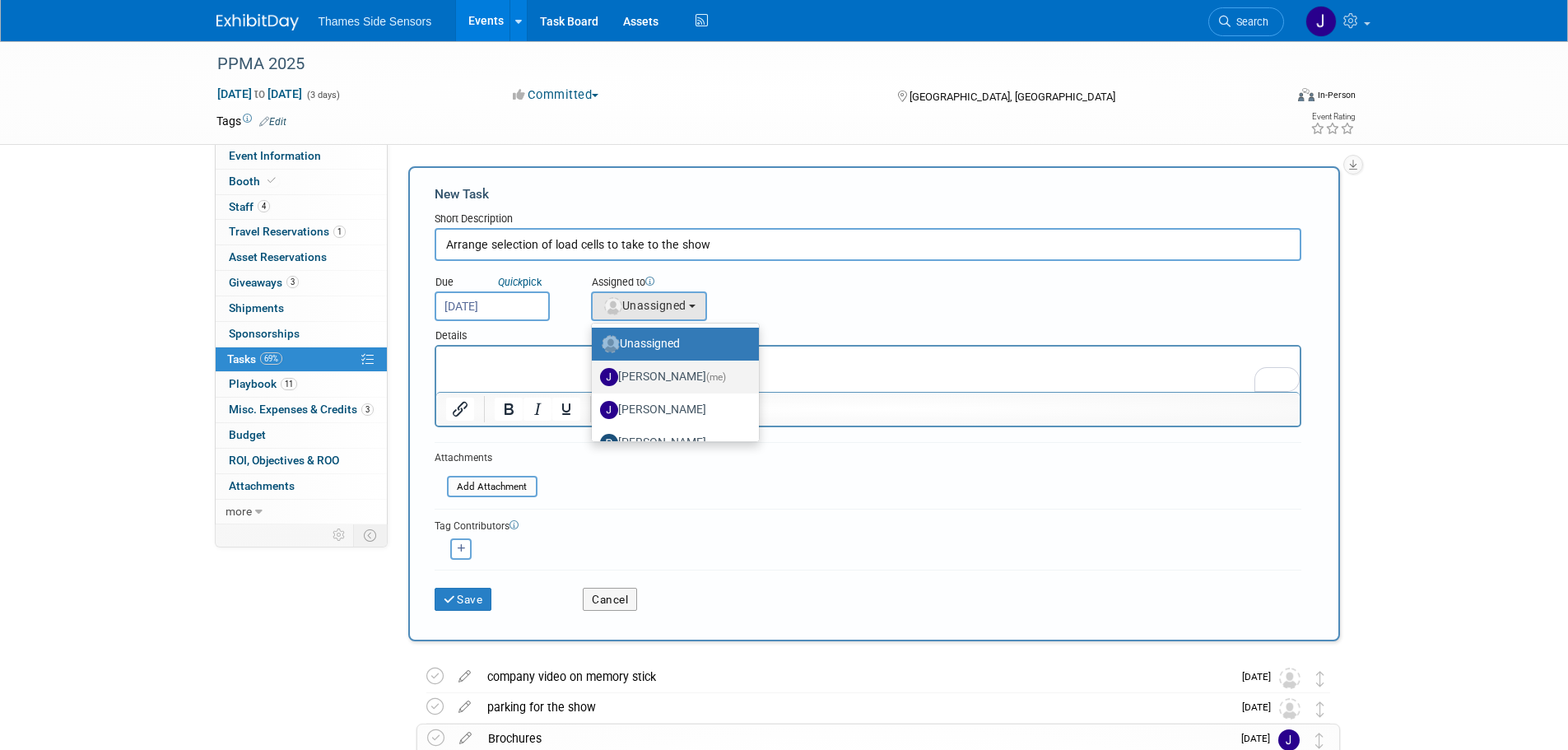
click at [635, 375] on label "James Netherway (me)" at bounding box center [671, 376] width 142 height 26
click at [595, 375] on input "James Netherway (me)" at bounding box center [589, 375] width 11 height 11
select select "61e8b039-7219-482e-890f-bd03ddbeac06"
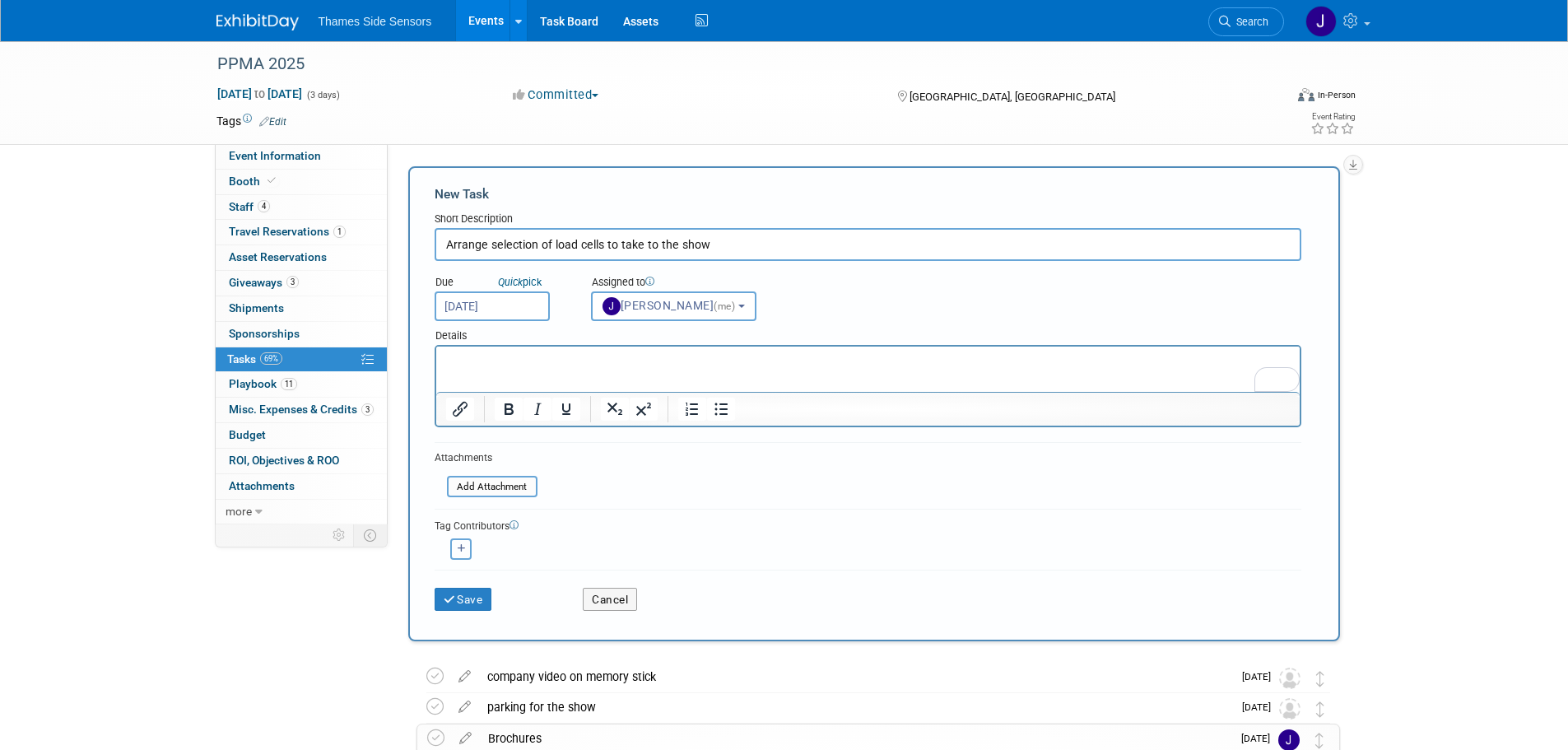
click at [464, 557] on button "button" at bounding box center [460, 549] width 21 height 21
select select
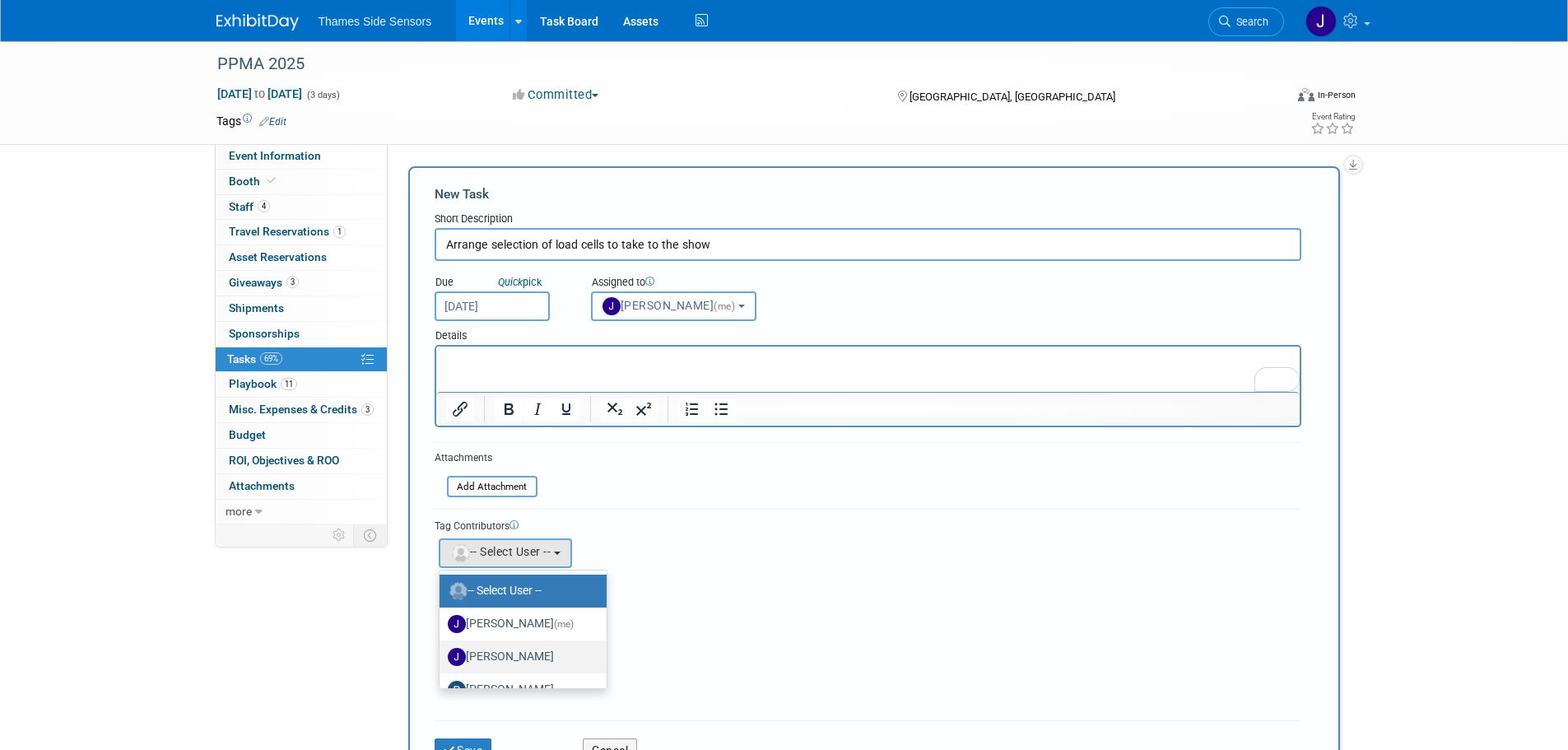
click at [510, 657] on label "Jean-Pierre Gale" at bounding box center [519, 657] width 142 height 26
click at [442, 657] on input "Jean-Pierre Gale" at bounding box center [437, 655] width 11 height 11
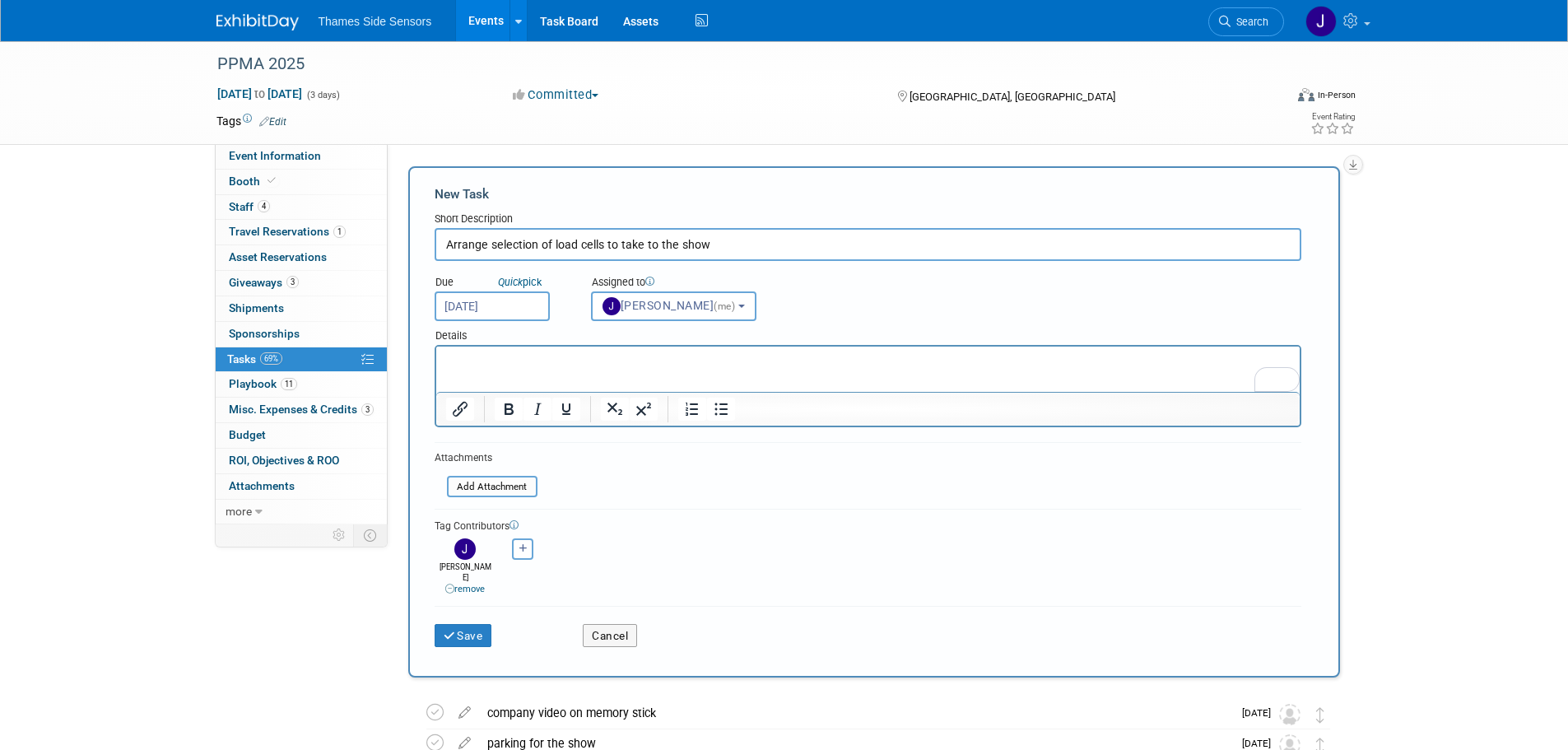
click at [581, 355] on p "To enrich screen reader interactions, please activate Accessibility in Grammarl…" at bounding box center [868, 362] width 845 height 16
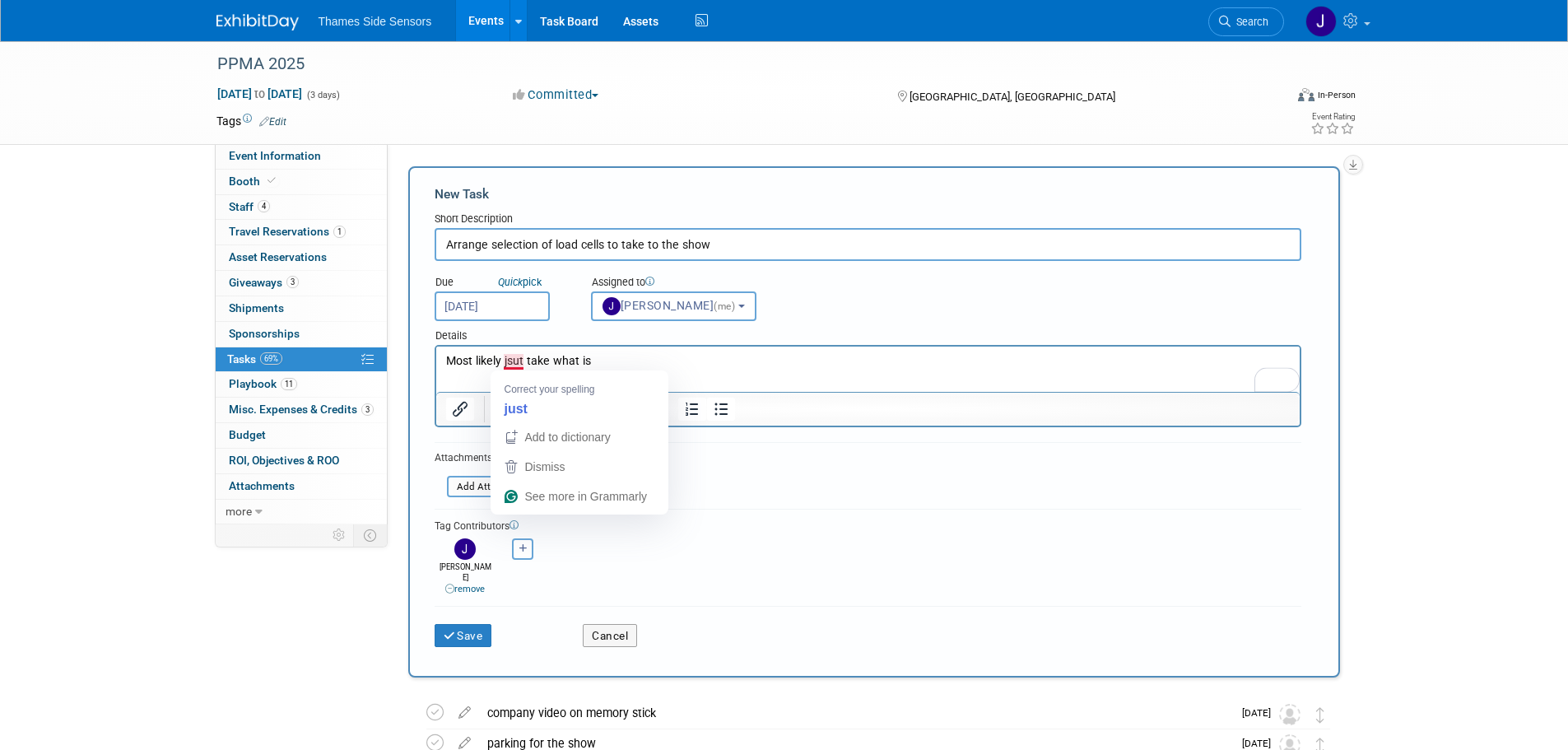
click at [519, 358] on p "Most likely jsut take what is" at bounding box center [868, 362] width 845 height 16
click at [598, 354] on p "Most likely just take what is" at bounding box center [868, 362] width 845 height 16
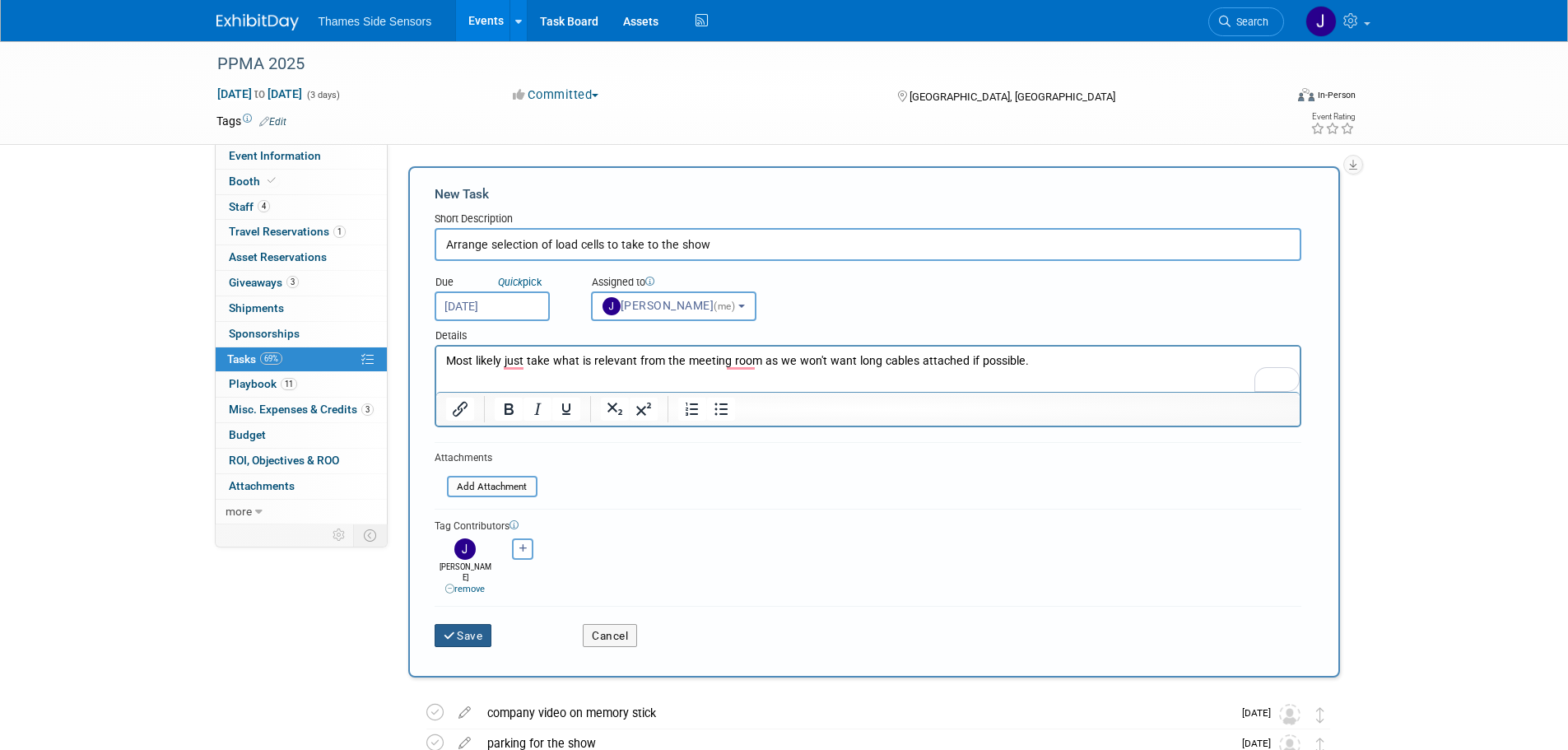
click at [449, 631] on icon "submit" at bounding box center [450, 637] width 14 height 12
